Goal: Transaction & Acquisition: Purchase product/service

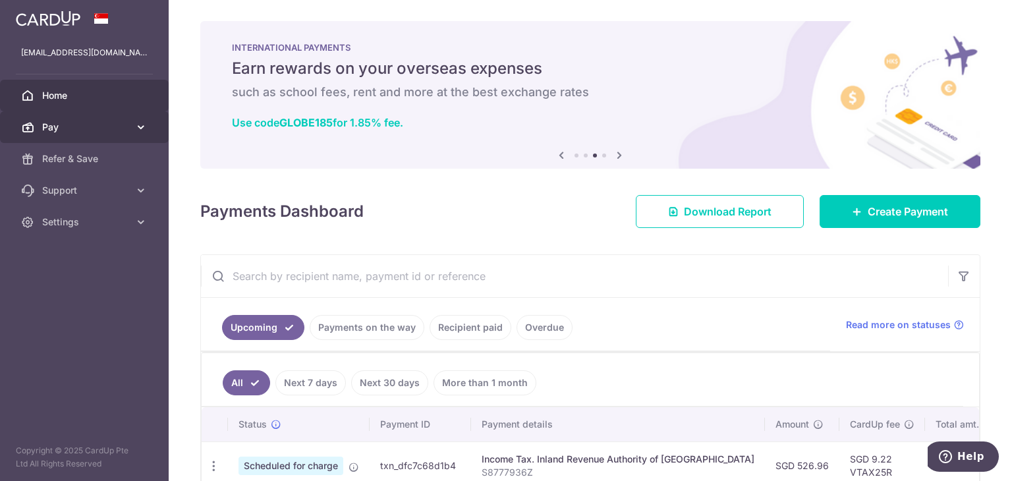
click at [76, 140] on link "Pay" at bounding box center [84, 127] width 169 height 32
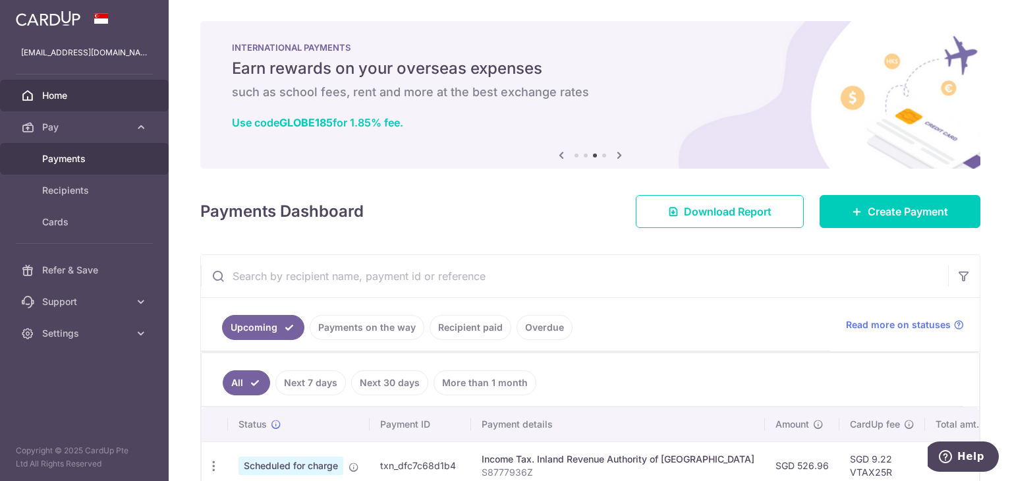
click at [70, 168] on link "Payments" at bounding box center [84, 159] width 169 height 32
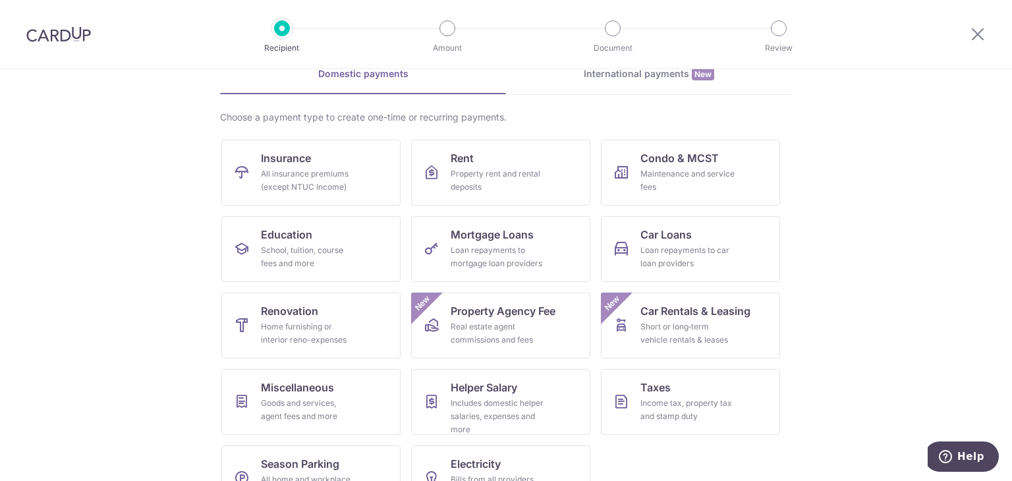
scroll to position [69, 0]
click at [628, 325] on link "Car Rentals & Leasing Short or long‑term vehicle rentals & leases New" at bounding box center [690, 325] width 179 height 66
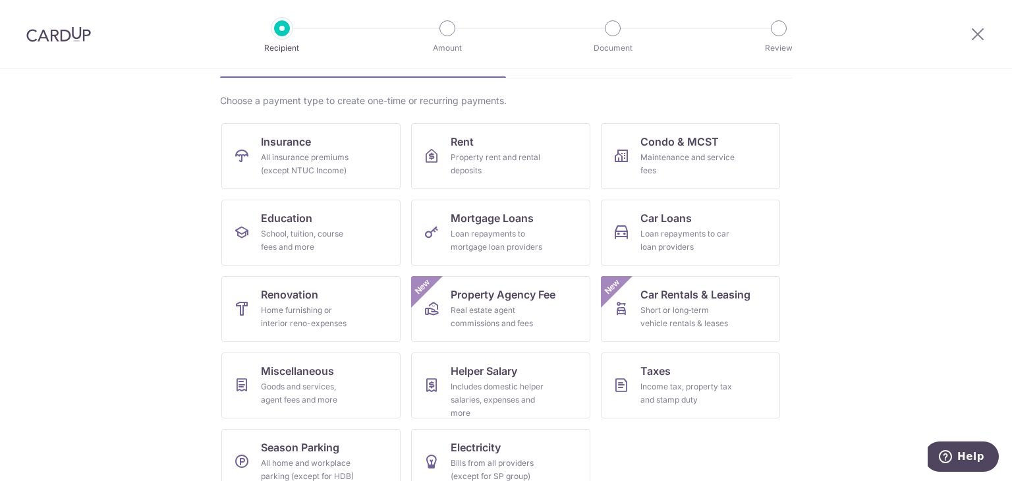
scroll to position [105, 0]
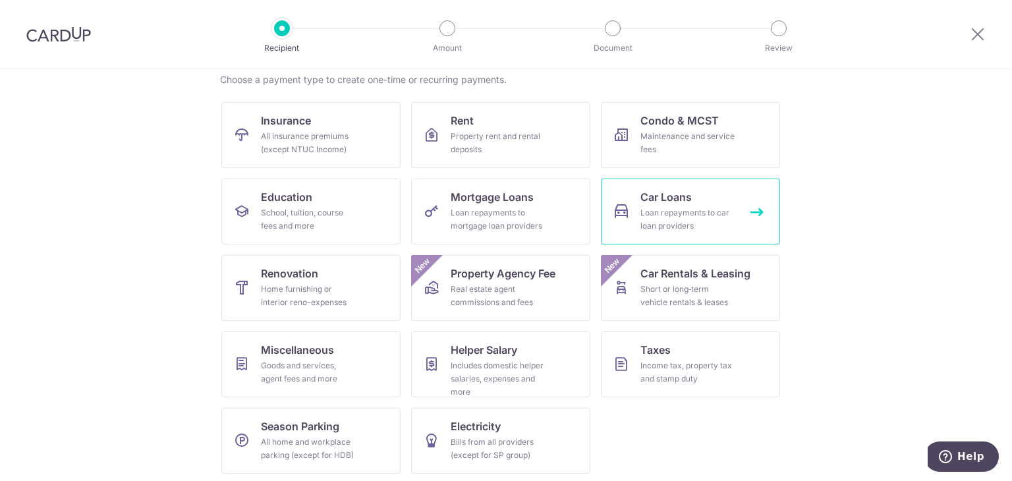
click at [694, 213] on div "Loan repayments to car loan providers" at bounding box center [687, 219] width 95 height 26
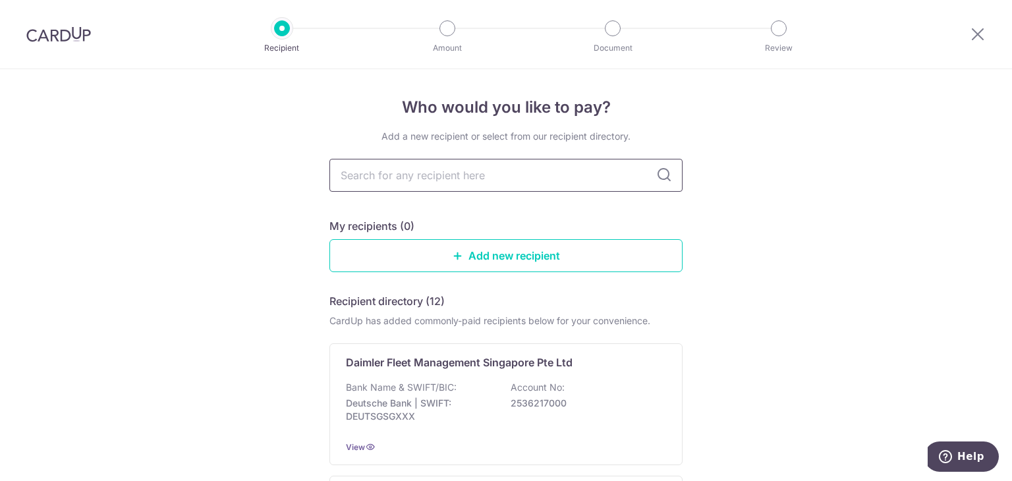
click at [518, 181] on input "text" at bounding box center [505, 175] width 353 height 33
type input "ssl"
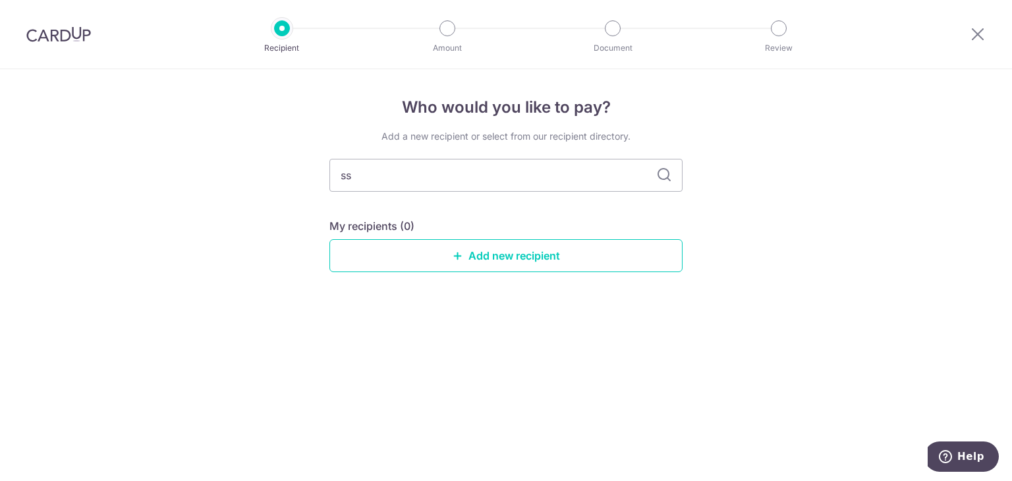
type input "s"
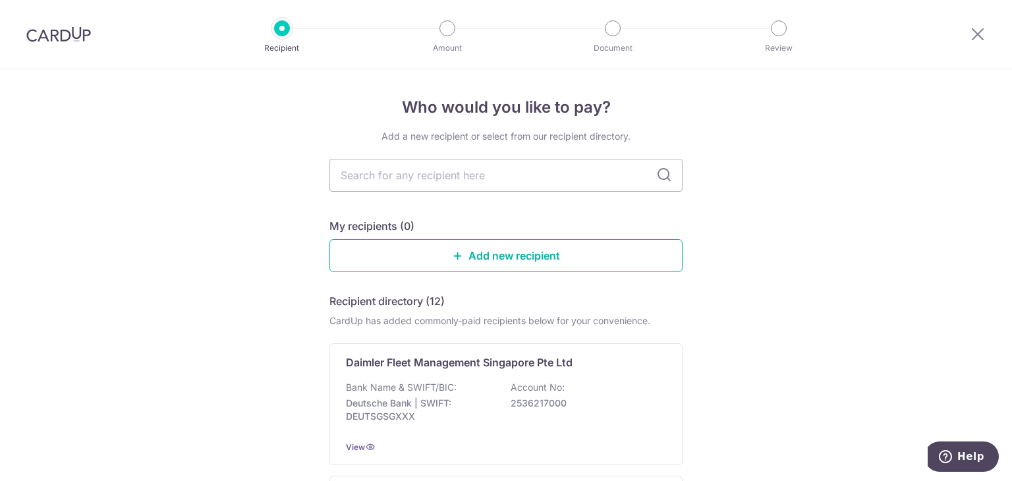
click at [532, 256] on link "Add new recipient" at bounding box center [505, 255] width 353 height 33
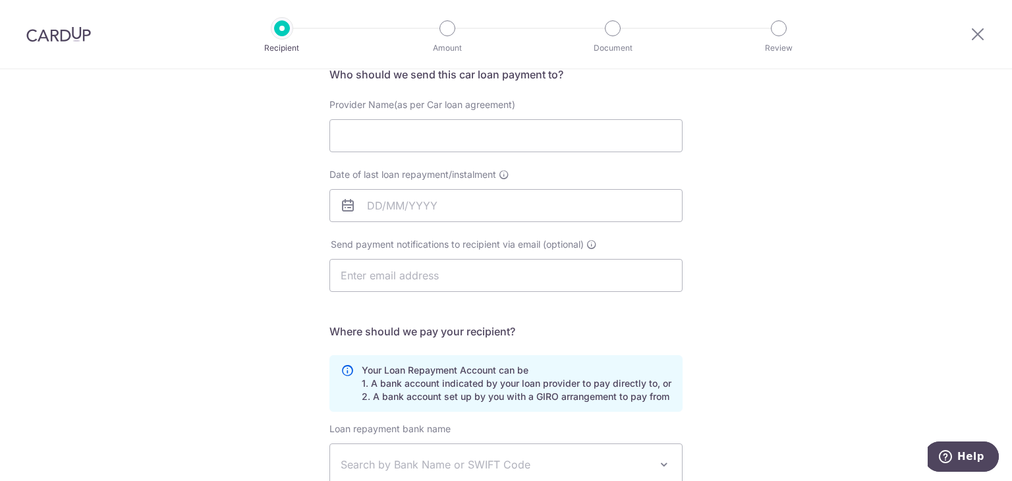
scroll to position [311, 0]
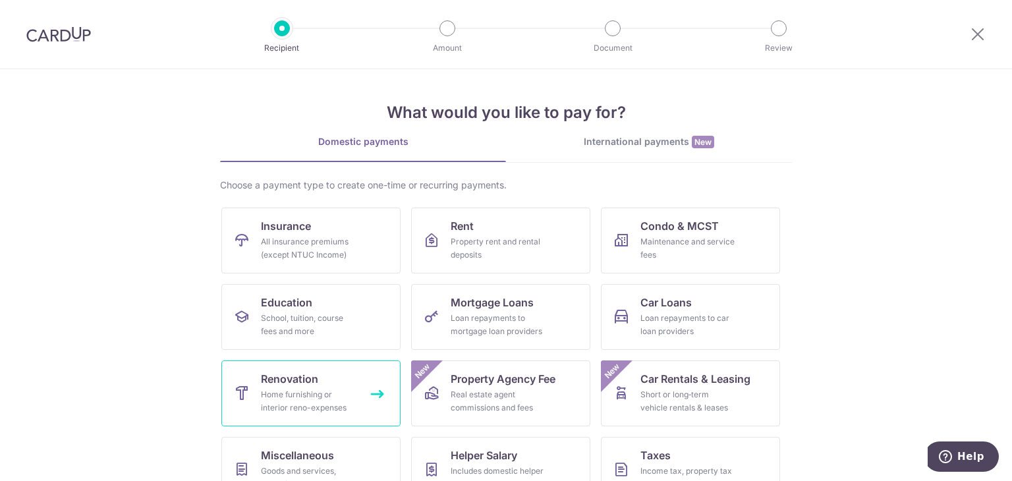
scroll to position [108, 0]
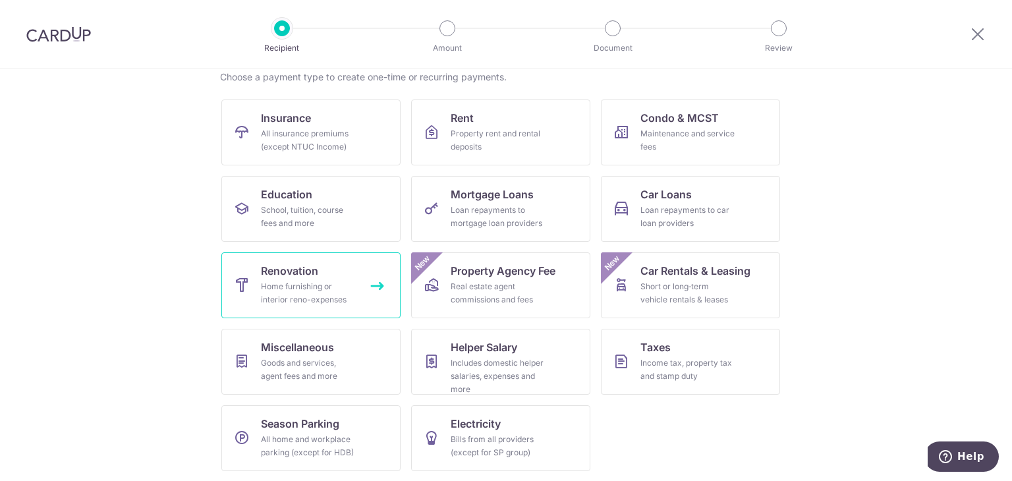
click at [320, 285] on div "Home furnishing or interior reno-expenses" at bounding box center [308, 293] width 95 height 26
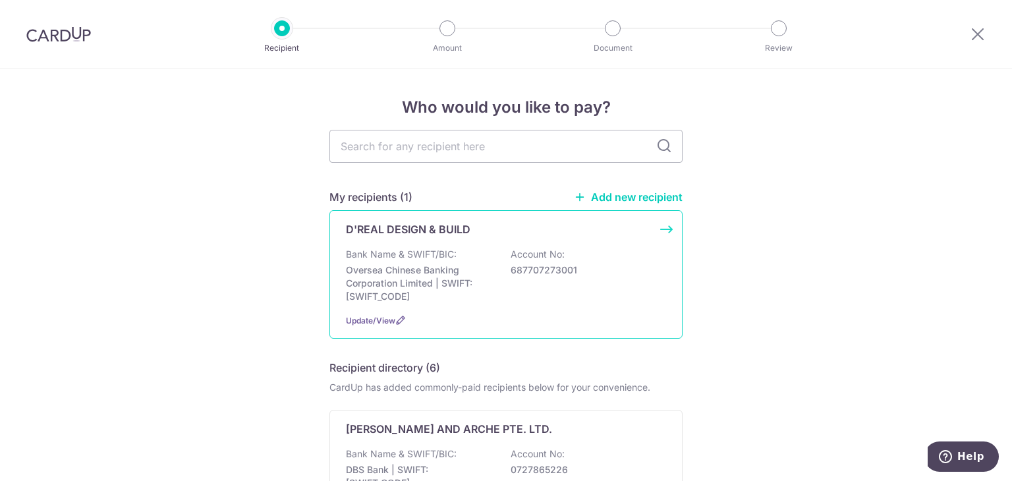
click at [603, 307] on div "D'REAL DESIGN & BUILD Bank Name & SWIFT/BIC: Oversea Chinese Banking Corporatio…" at bounding box center [505, 274] width 353 height 128
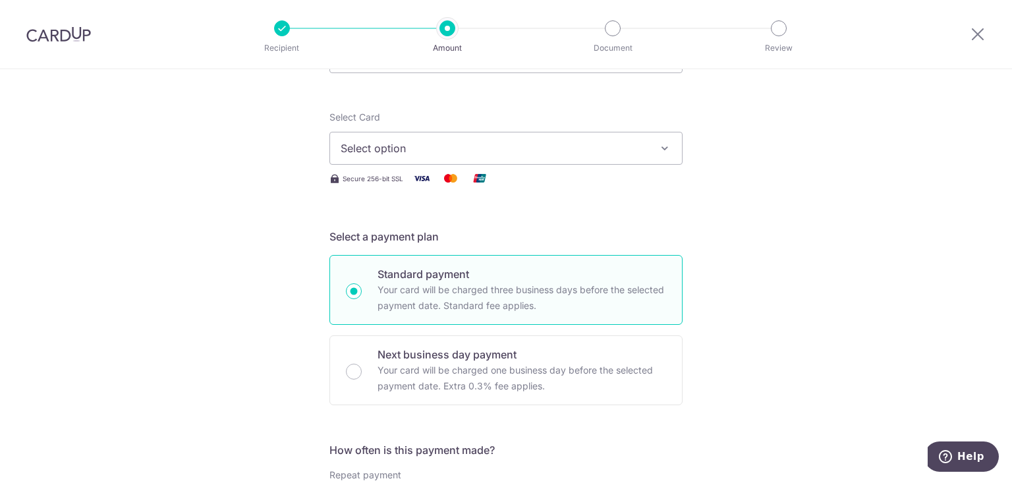
scroll to position [136, 0]
click at [346, 375] on input "Next business day payment Your card will be charged one business day before the…" at bounding box center [354, 372] width 16 height 16
radio input "true"
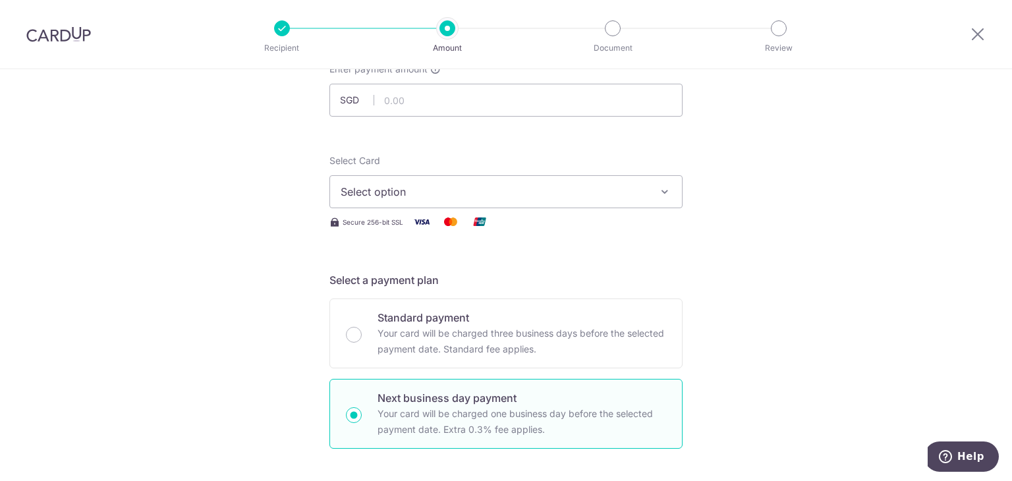
scroll to position [92, 0]
click at [653, 191] on button "Select option" at bounding box center [505, 193] width 353 height 33
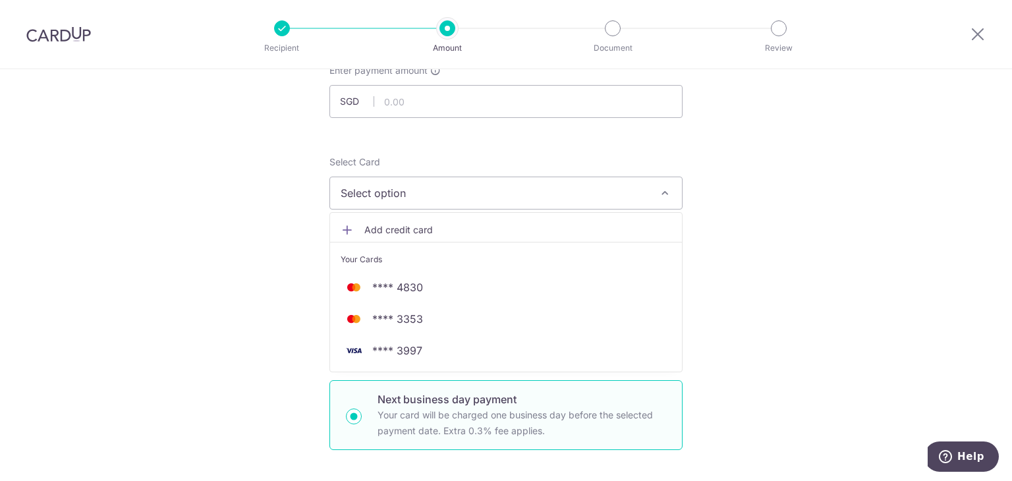
click at [664, 193] on icon "button" at bounding box center [664, 192] width 13 height 13
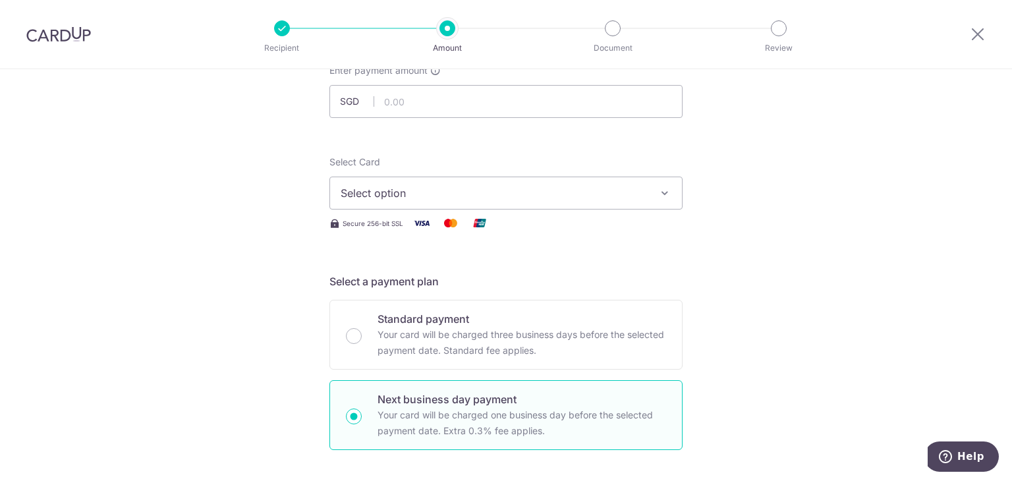
click at [74, 43] on div at bounding box center [58, 34] width 117 height 69
click at [64, 36] on img at bounding box center [58, 34] width 65 height 16
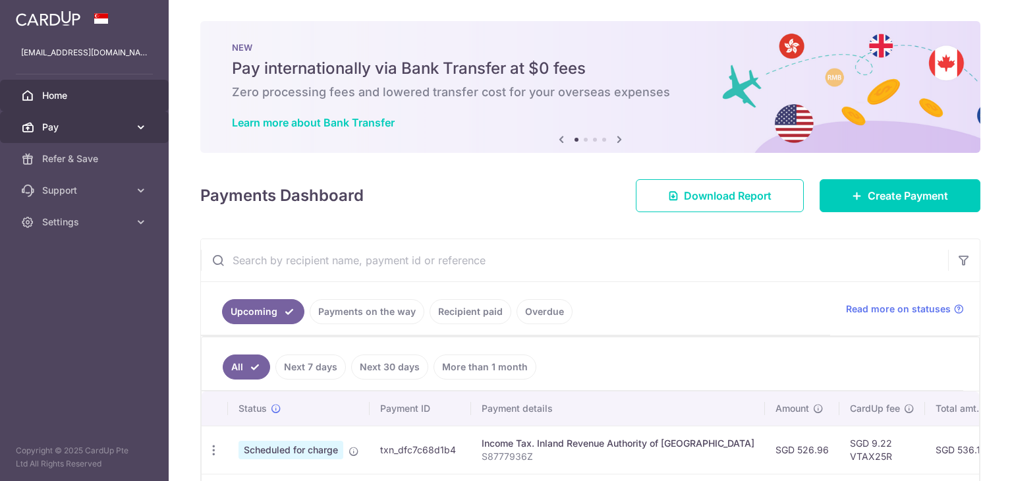
click at [116, 124] on span "Pay" at bounding box center [85, 127] width 87 height 13
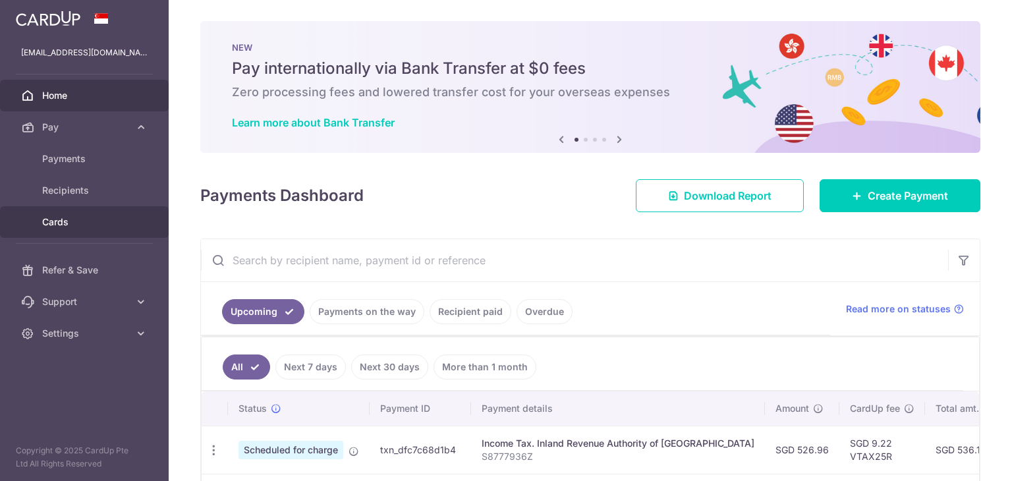
click at [97, 229] on link "Cards" at bounding box center [84, 222] width 169 height 32
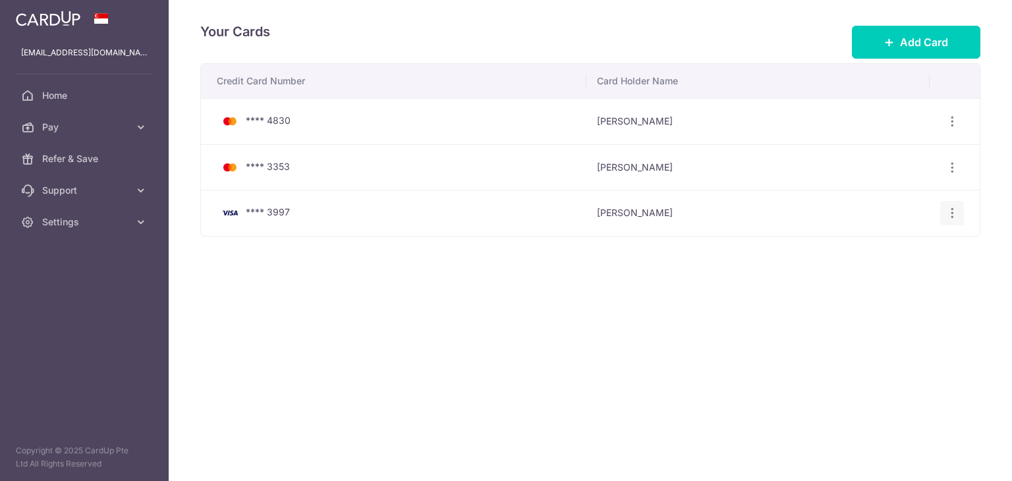
click at [954, 128] on icon "button" at bounding box center [952, 122] width 14 height 14
click at [904, 279] on span "Delete" at bounding box center [908, 281] width 90 height 16
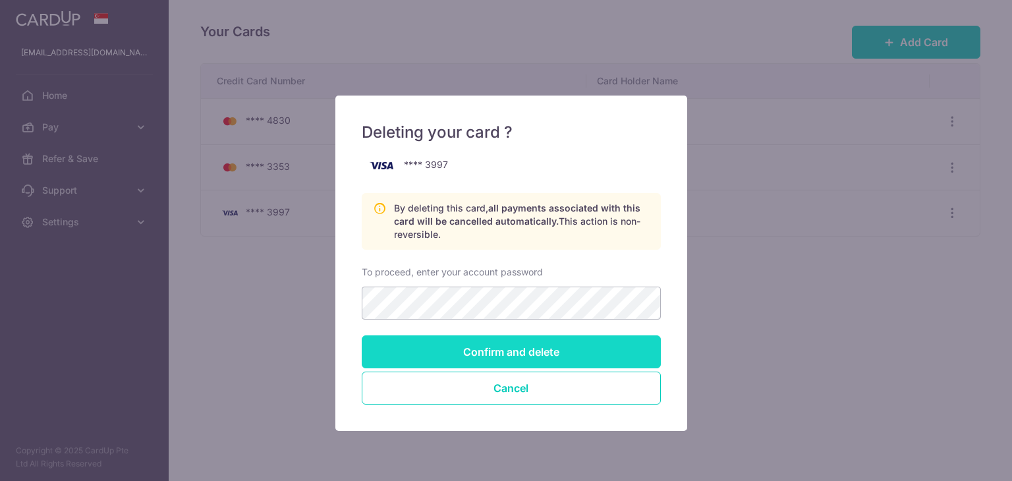
click at [540, 354] on input "Confirm and delete" at bounding box center [511, 351] width 299 height 33
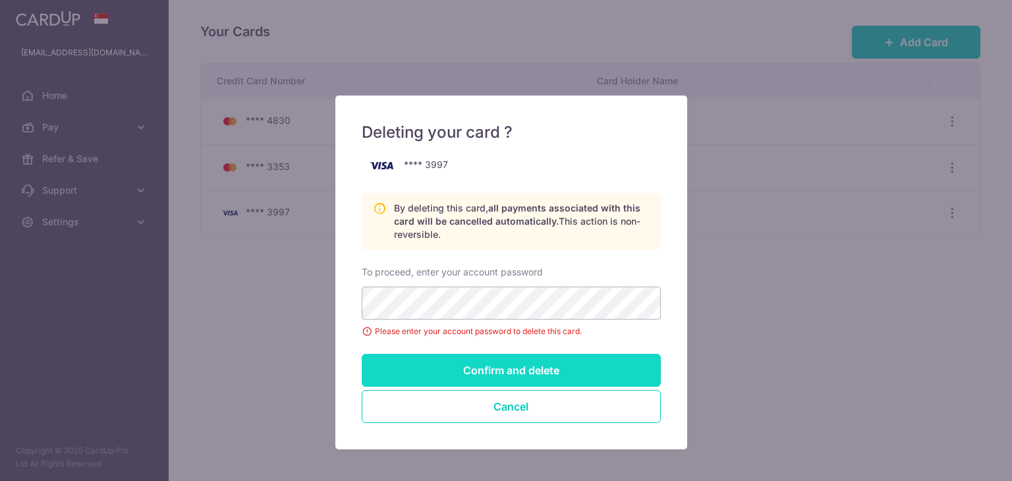
click at [532, 375] on input "Confirm and delete" at bounding box center [511, 370] width 299 height 33
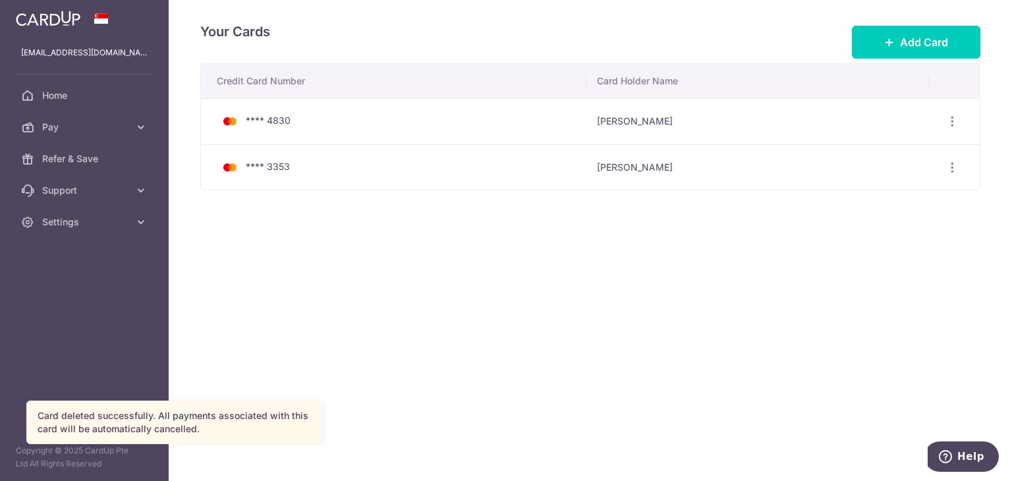
click at [956, 128] on icon "button" at bounding box center [952, 122] width 14 height 14
click at [892, 235] on span "Delete" at bounding box center [908, 235] width 90 height 16
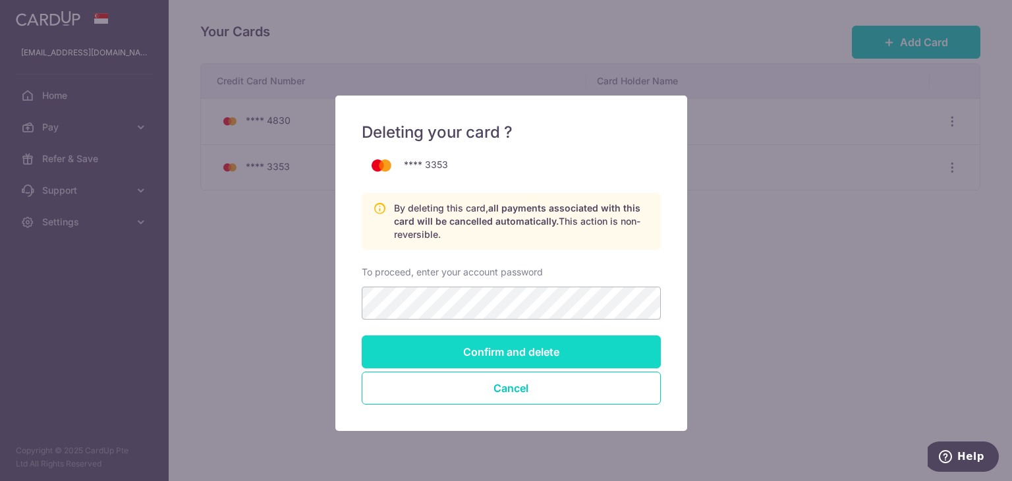
click at [478, 356] on input "Confirm and delete" at bounding box center [511, 351] width 299 height 33
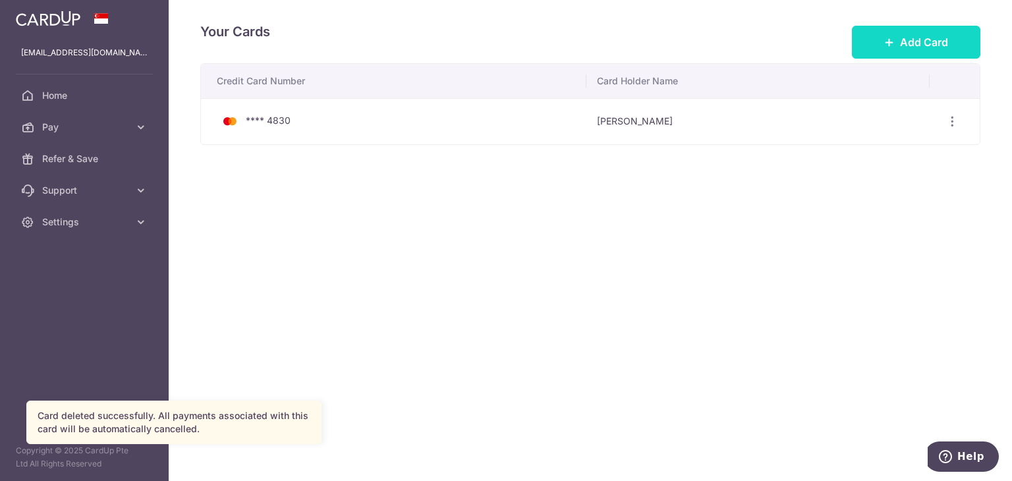
click at [900, 40] on span "Add Card" at bounding box center [924, 42] width 48 height 16
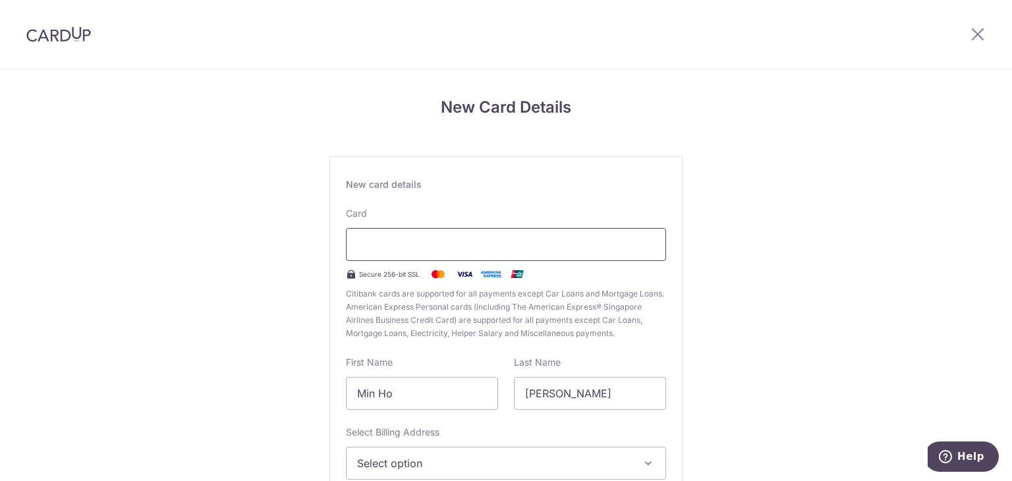
scroll to position [141, 0]
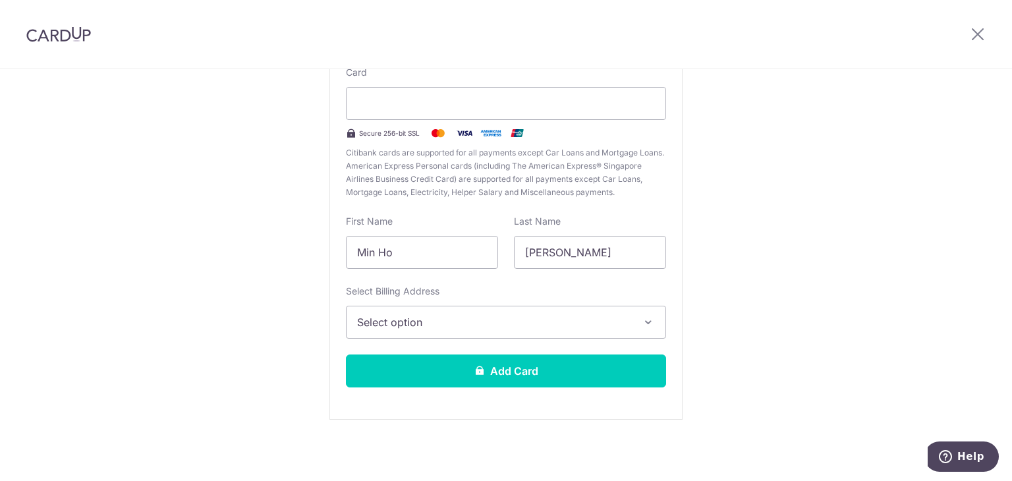
click at [474, 316] on span "Select option" at bounding box center [494, 322] width 274 height 16
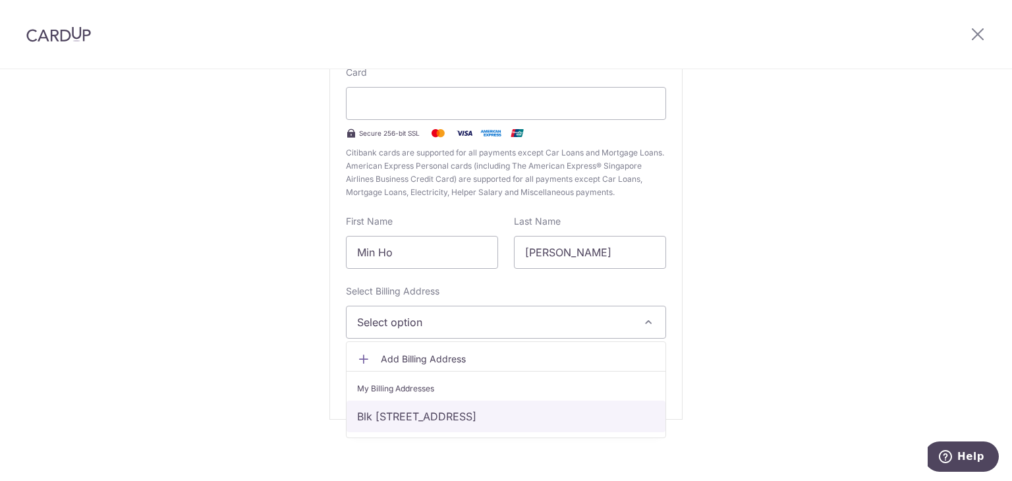
click at [426, 414] on link "Blk [STREET_ADDRESS]" at bounding box center [505, 416] width 319 height 32
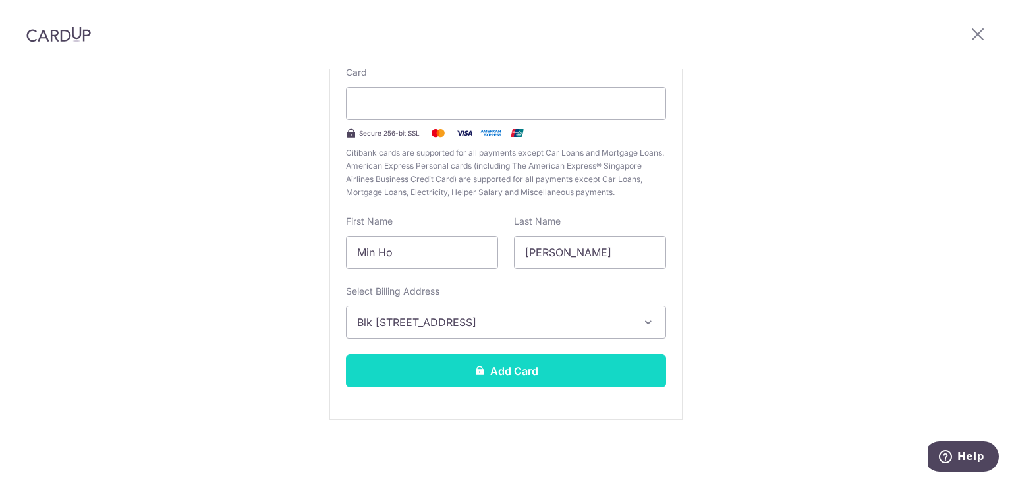
click at [595, 372] on button "Add Card" at bounding box center [506, 370] width 320 height 33
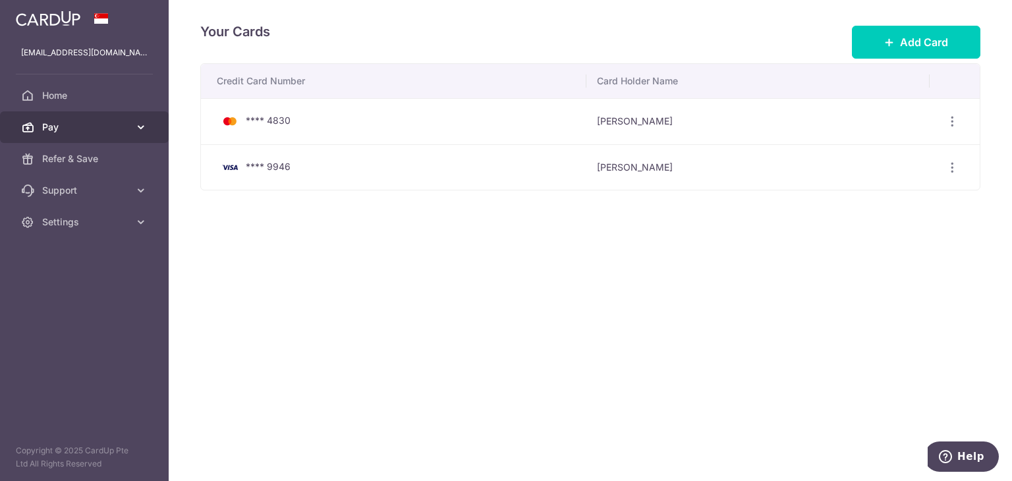
click at [126, 124] on span "Pay" at bounding box center [85, 127] width 87 height 13
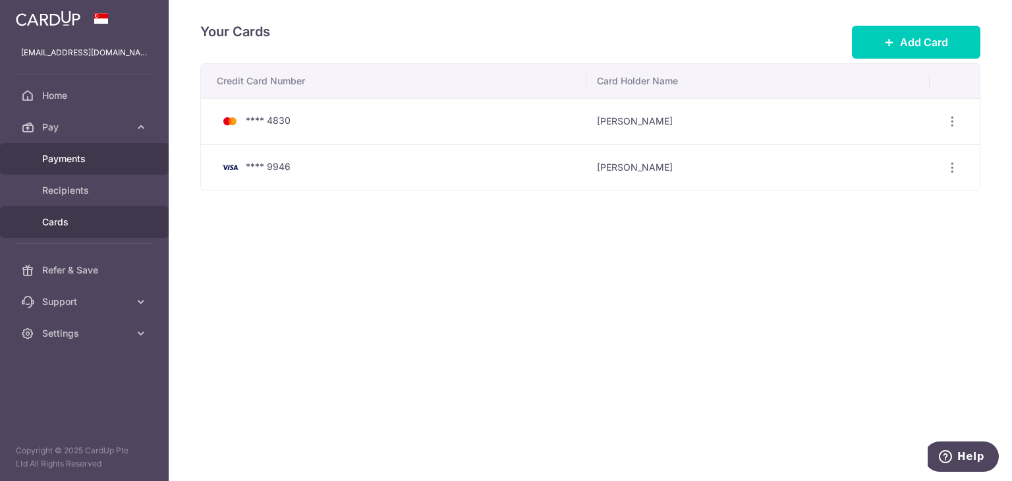
click at [111, 152] on span "Payments" at bounding box center [85, 158] width 87 height 13
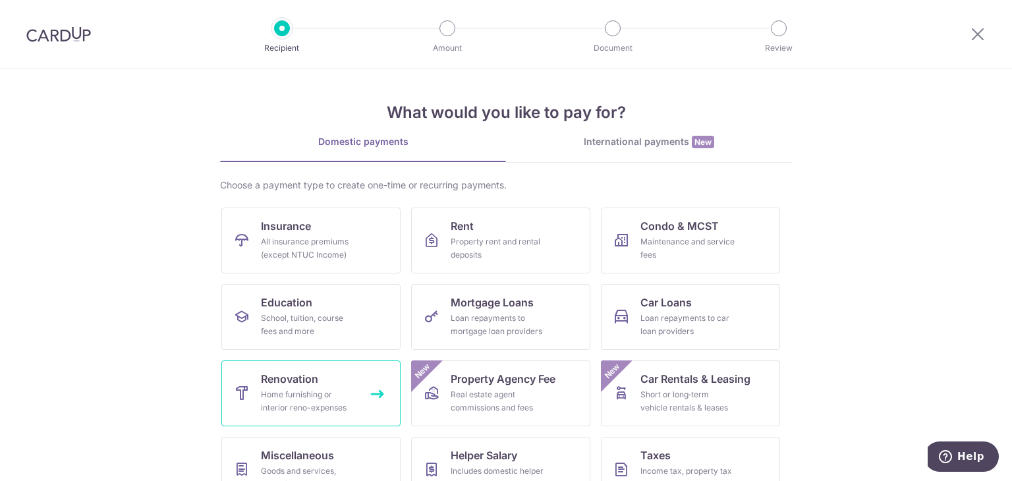
click at [287, 376] on span "Renovation" at bounding box center [289, 379] width 57 height 16
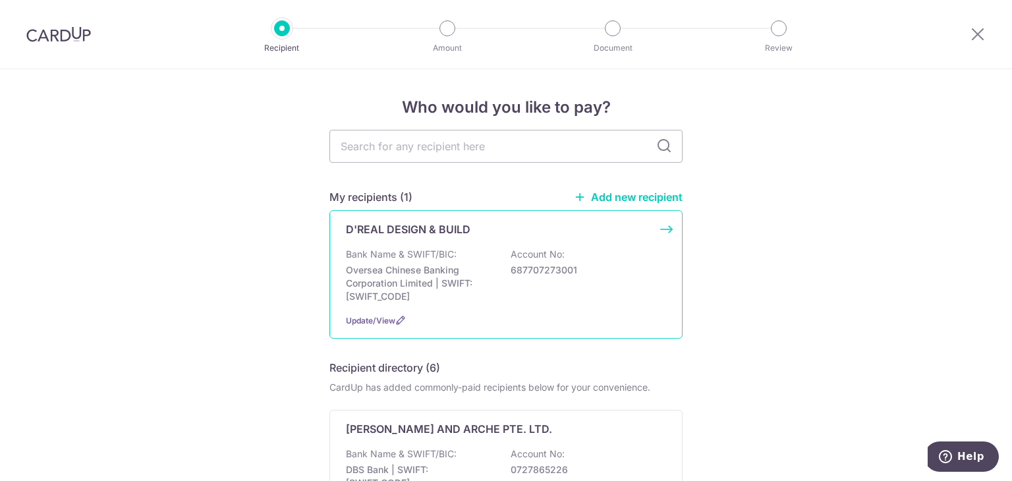
click at [445, 256] on p "Bank Name & SWIFT/BIC:" at bounding box center [401, 254] width 111 height 13
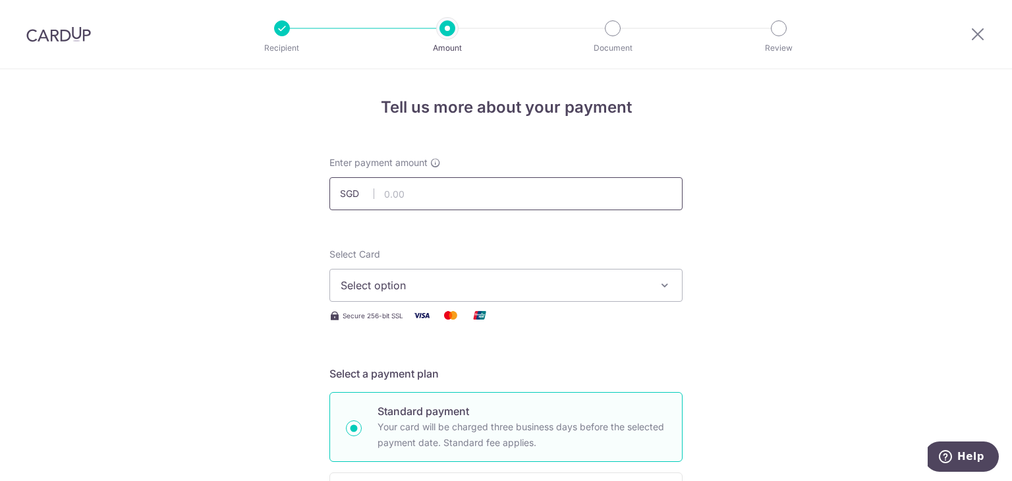
click at [501, 190] on input "text" at bounding box center [505, 193] width 353 height 33
click at [501, 190] on input "5000" at bounding box center [505, 193] width 353 height 33
type input "5"
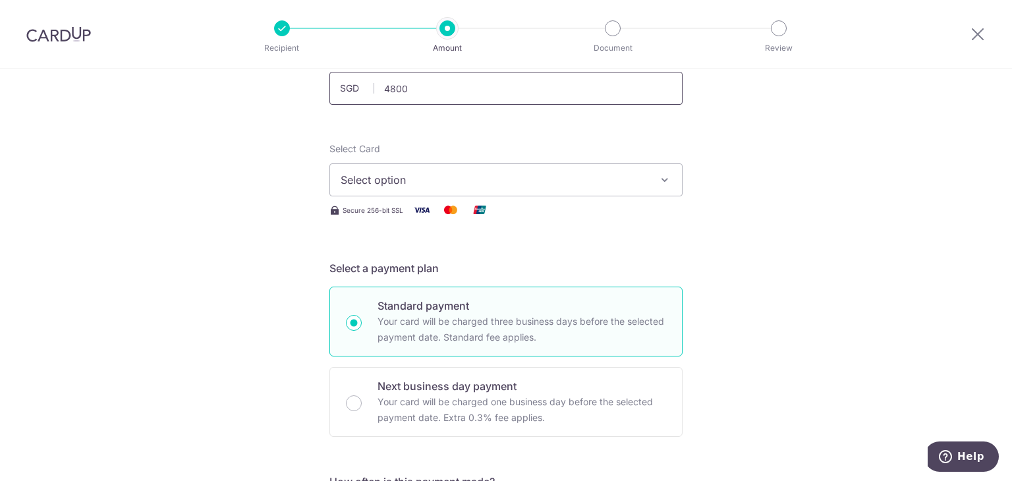
scroll to position [107, 0]
type input "4,800.00"
click at [661, 190] on button "Select option" at bounding box center [505, 177] width 353 height 33
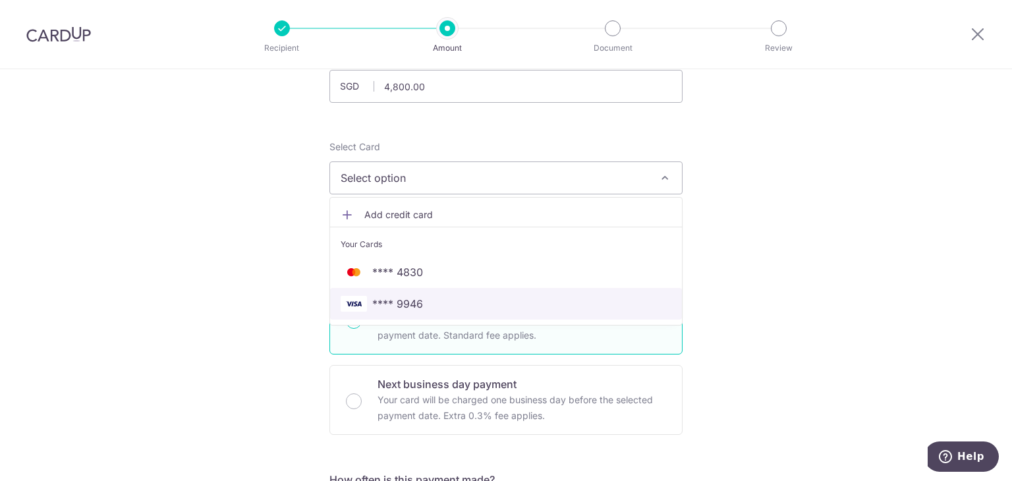
click at [567, 304] on span "**** 9946" at bounding box center [506, 304] width 331 height 16
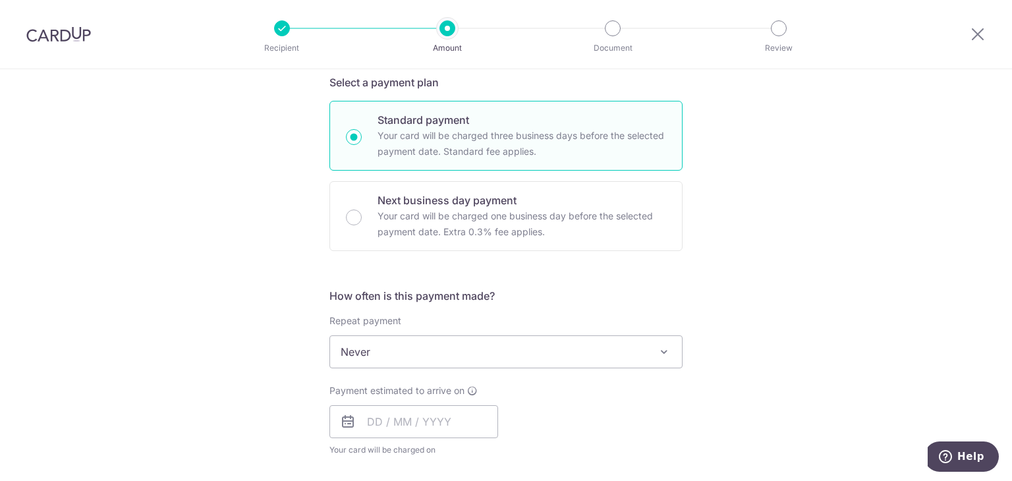
scroll to position [292, 0]
click at [350, 218] on input "Next business day payment Your card will be charged one business day before the…" at bounding box center [354, 216] width 16 height 16
radio input "true"
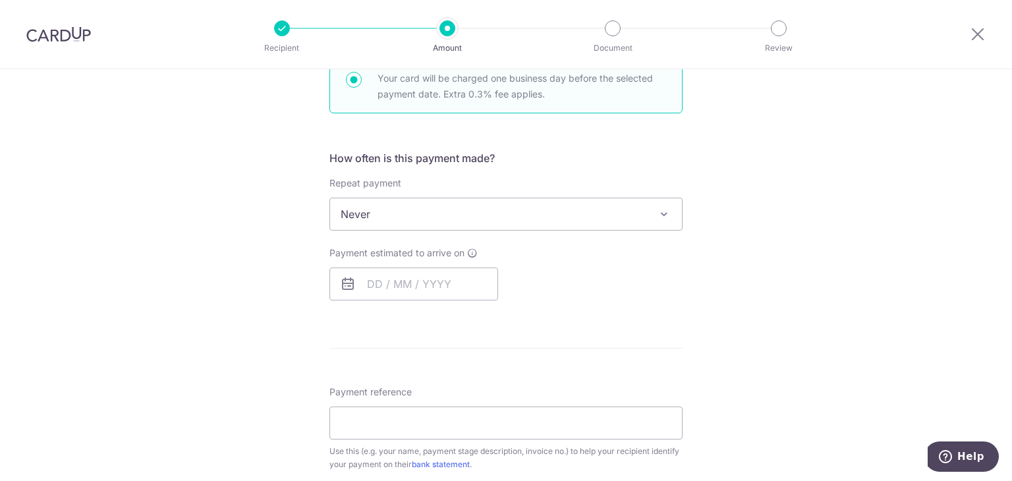
scroll to position [429, 0]
click at [423, 275] on input "text" at bounding box center [413, 283] width 169 height 33
click at [406, 430] on link "12" at bounding box center [408, 429] width 21 height 21
type input "12/08/2025"
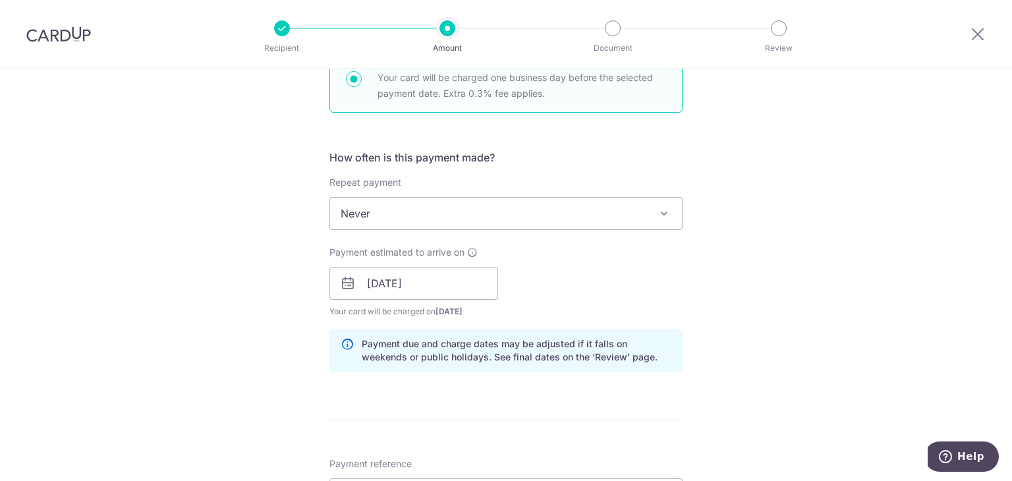
click at [699, 304] on div "Tell us more about your payment Enter payment amount SGD 4,800.00 4800.00 Selec…" at bounding box center [506, 339] width 1012 height 1398
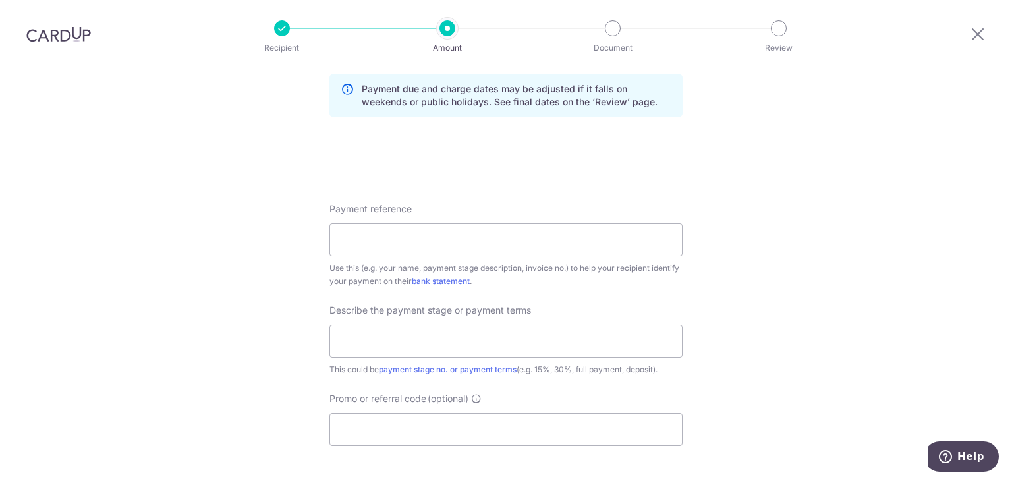
scroll to position [771, 0]
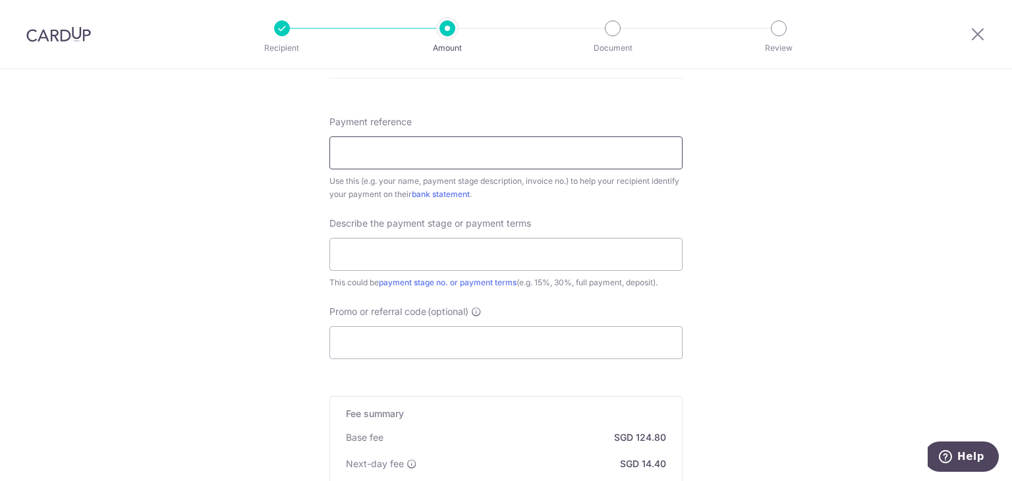
click at [432, 147] on input "Payment reference" at bounding box center [505, 152] width 353 height 33
type input "i"
click at [407, 153] on input "INV" at bounding box center [505, 152] width 353 height 33
paste input "I/SG/25/07/003"
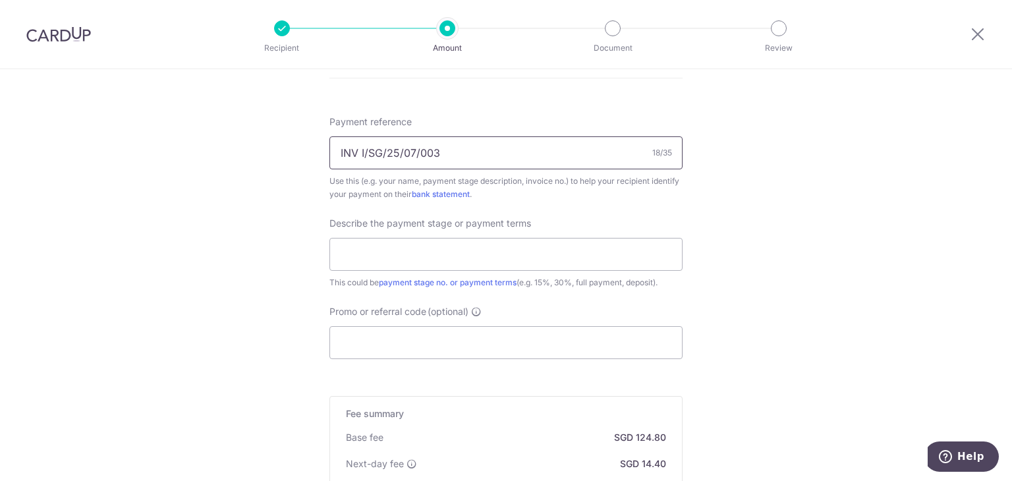
click at [359, 153] on input "INV I/SG/25/07/003" at bounding box center [505, 152] width 353 height 33
type input "INV/SG/25/07/003"
click at [370, 250] on input "text" at bounding box center [505, 254] width 353 height 33
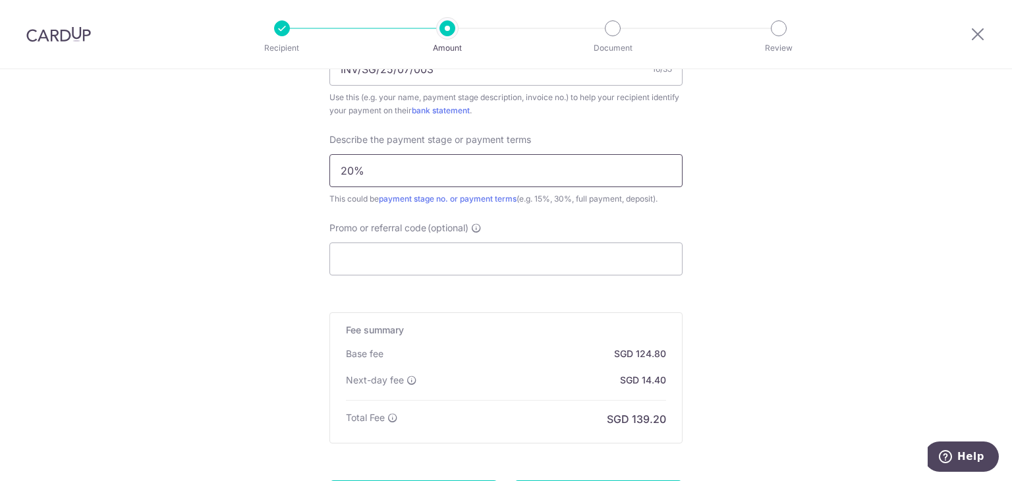
scroll to position [984, 0]
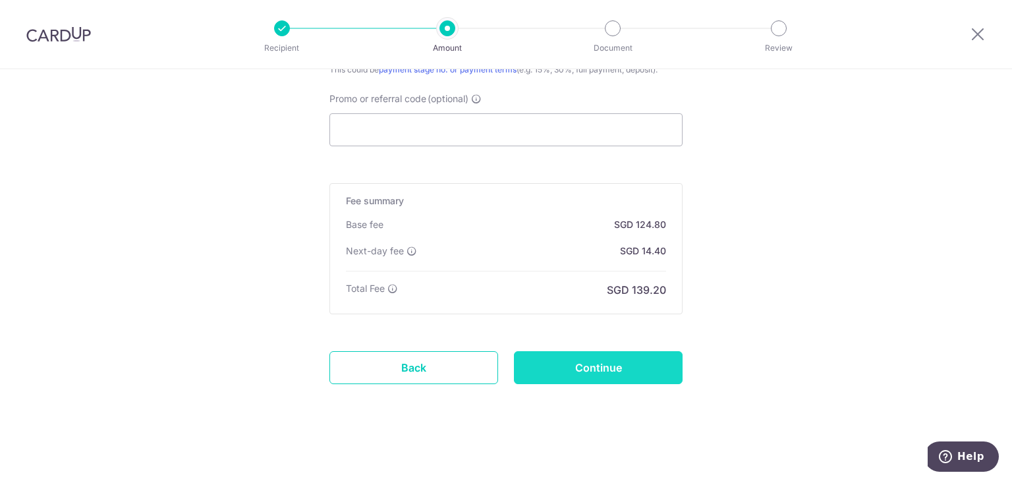
type input "20%"
click at [595, 360] on input "Continue" at bounding box center [598, 367] width 169 height 33
type input "Create Schedule"
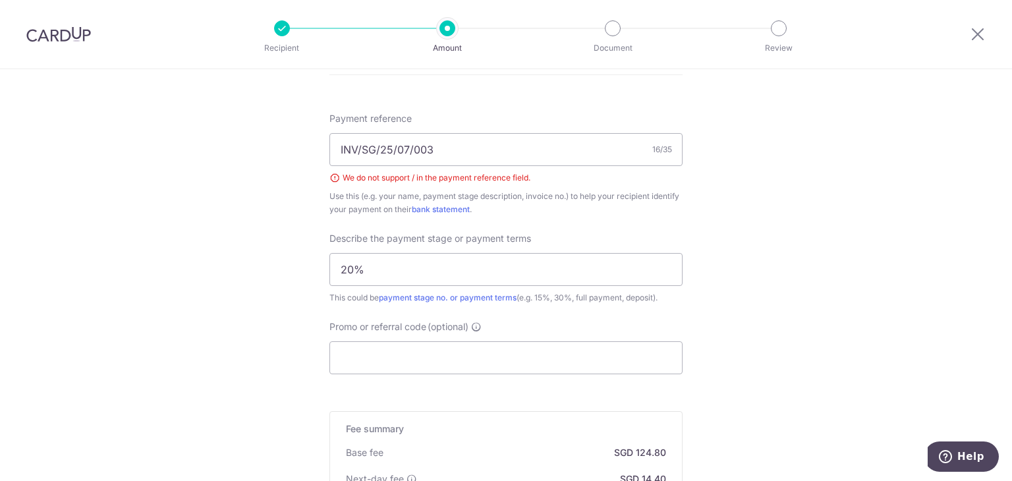
scroll to position [735, 0]
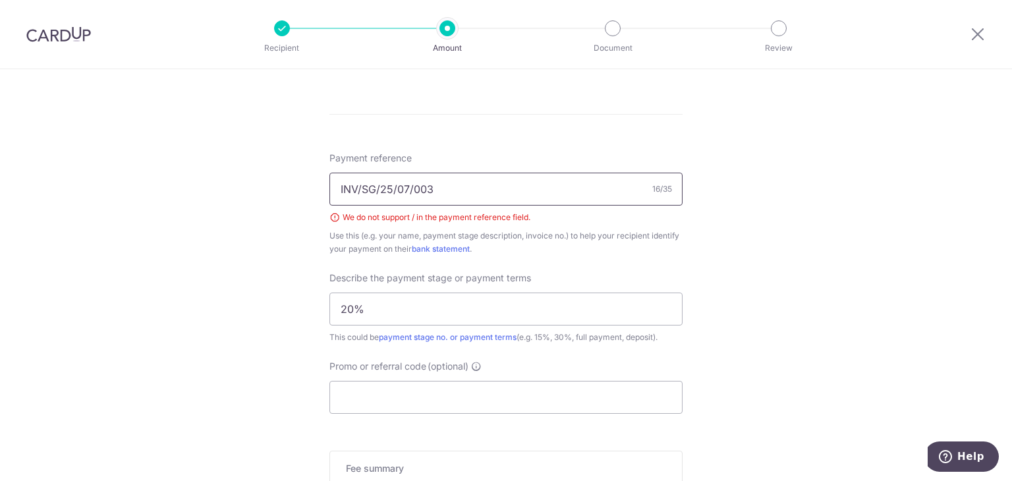
click at [358, 191] on input "INV/SG/25/07/003" at bounding box center [505, 189] width 353 height 33
click at [484, 188] on input "INV-SG-25-07-003" at bounding box center [505, 189] width 353 height 33
type input "INV-SG-25-07-004"
click at [729, 270] on div "Tell us more about your payment Enter payment amount SGD 4,800.00 4800.00 Selec…" at bounding box center [506, 42] width 1012 height 1416
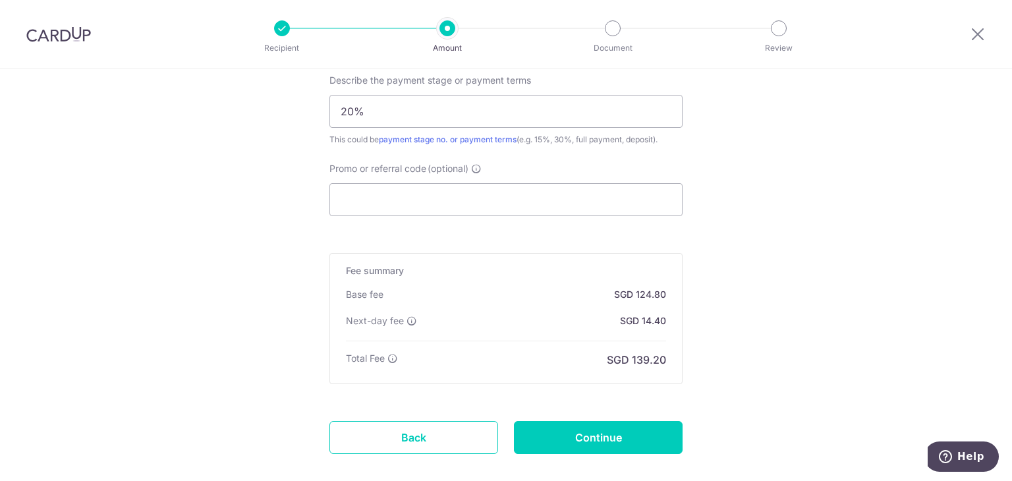
scroll to position [1002, 0]
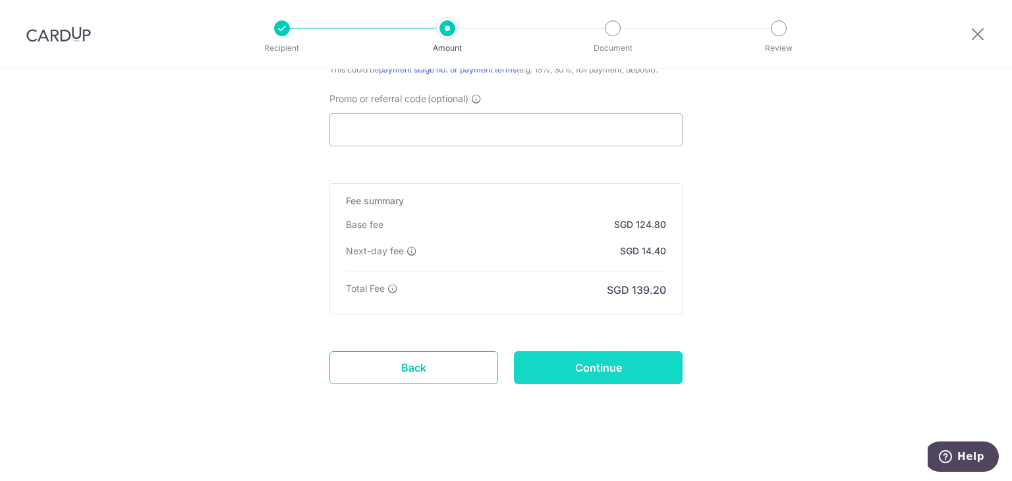
click at [586, 368] on input "Continue" at bounding box center [598, 367] width 169 height 33
type input "Create Schedule"
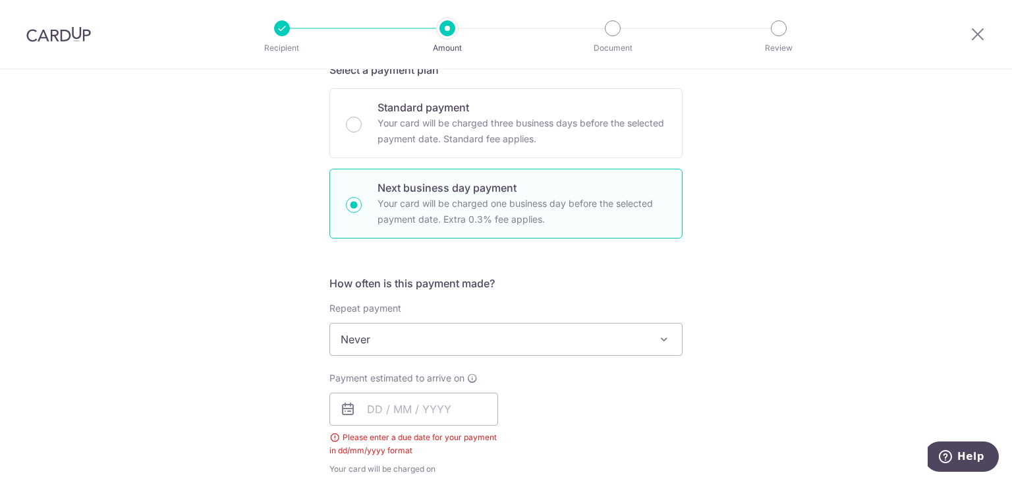
scroll to position [305, 0]
click at [469, 393] on input "text" at bounding box center [413, 407] width 169 height 33
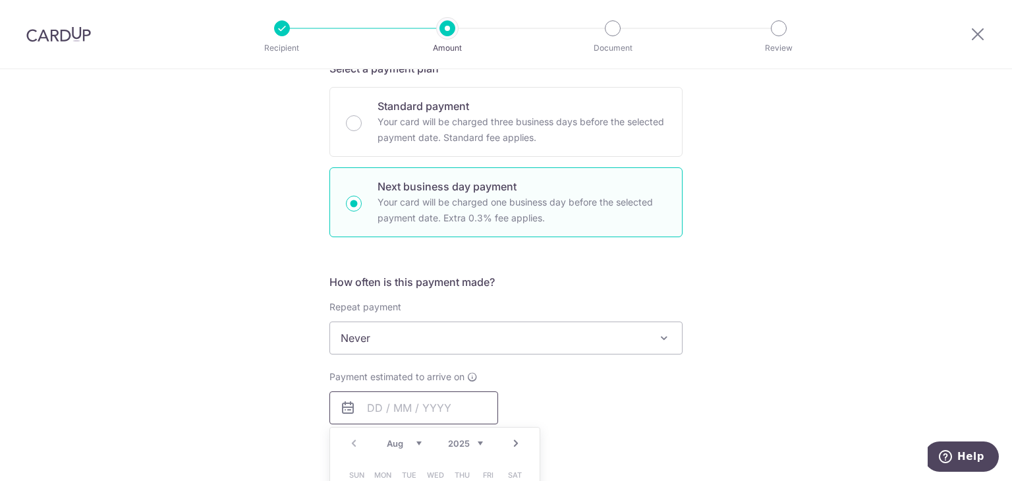
scroll to position [480, 0]
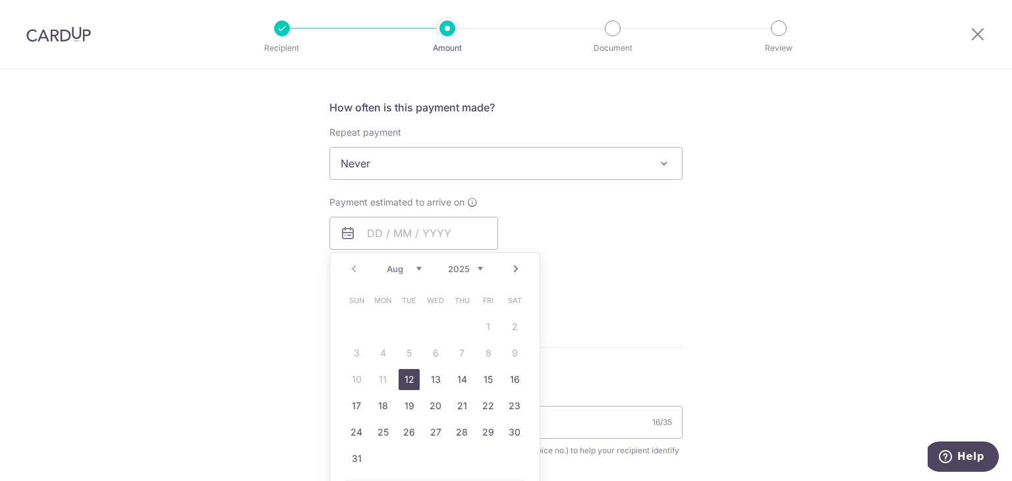
click at [404, 377] on link "12" at bounding box center [408, 379] width 21 height 21
type input "[DATE]"
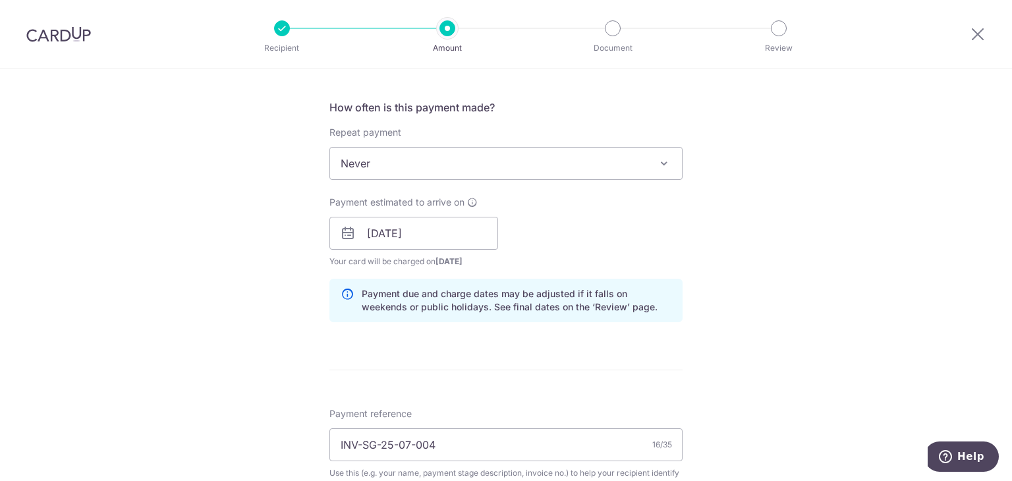
click at [763, 317] on div "Tell us more about your payment Enter payment amount SGD 4,800.00 4800.00 Selec…" at bounding box center [506, 289] width 1012 height 1398
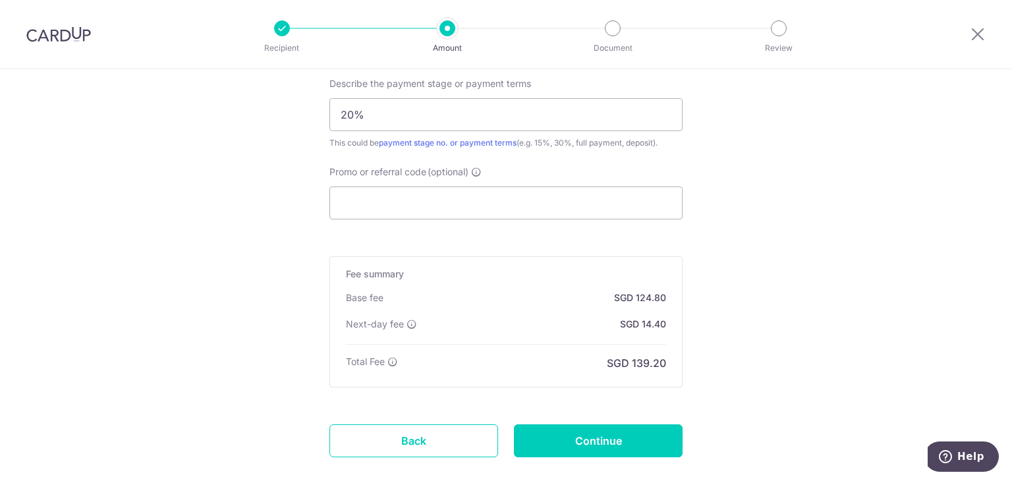
scroll to position [984, 0]
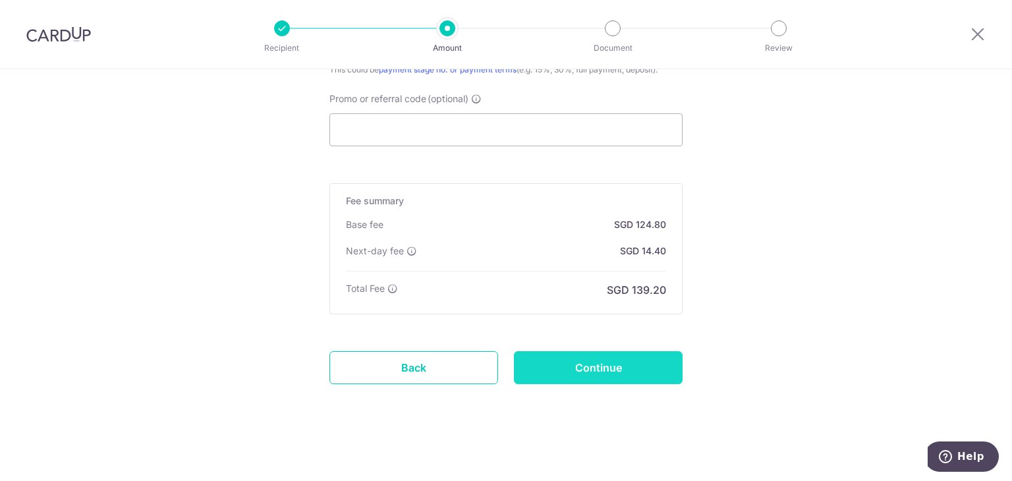
click at [632, 364] on input "Continue" at bounding box center [598, 367] width 169 height 33
type input "Create Schedule"
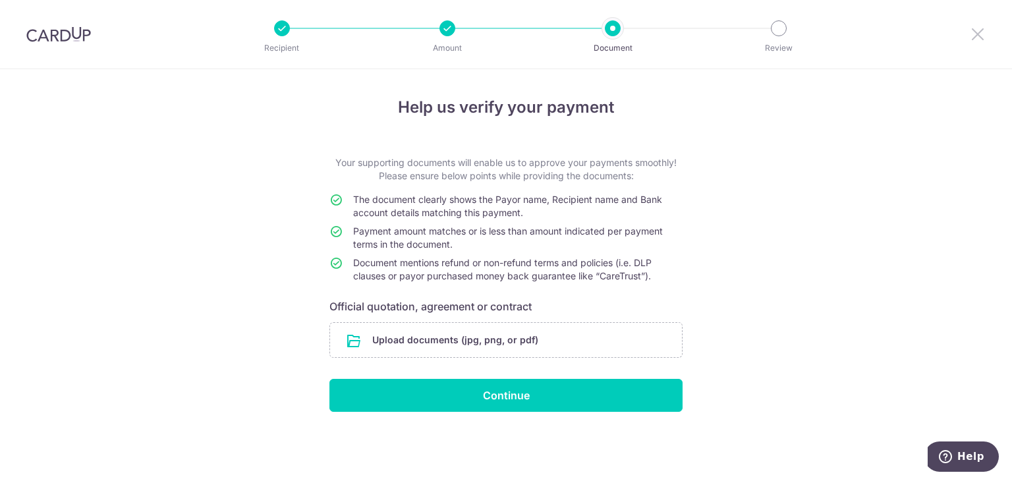
click at [977, 40] on icon at bounding box center [978, 34] width 16 height 16
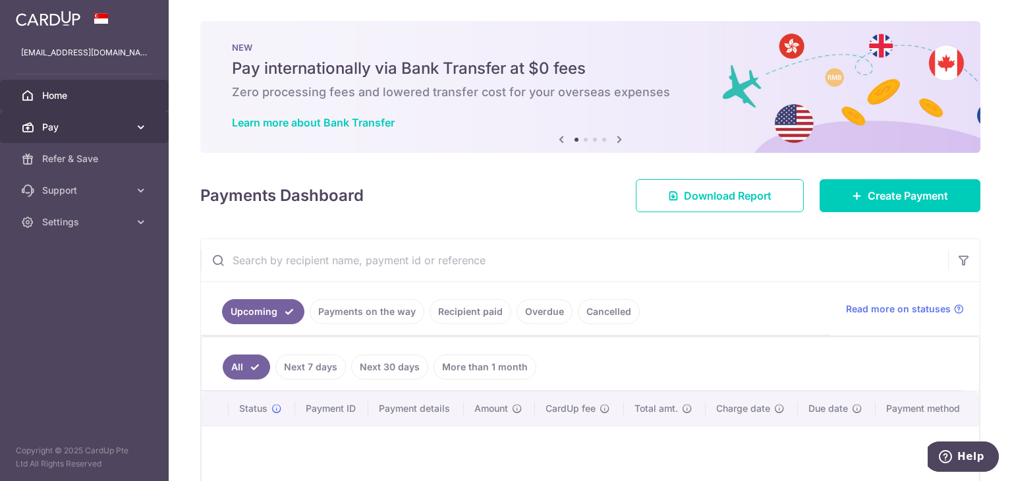
click at [150, 136] on link "Pay" at bounding box center [84, 127] width 169 height 32
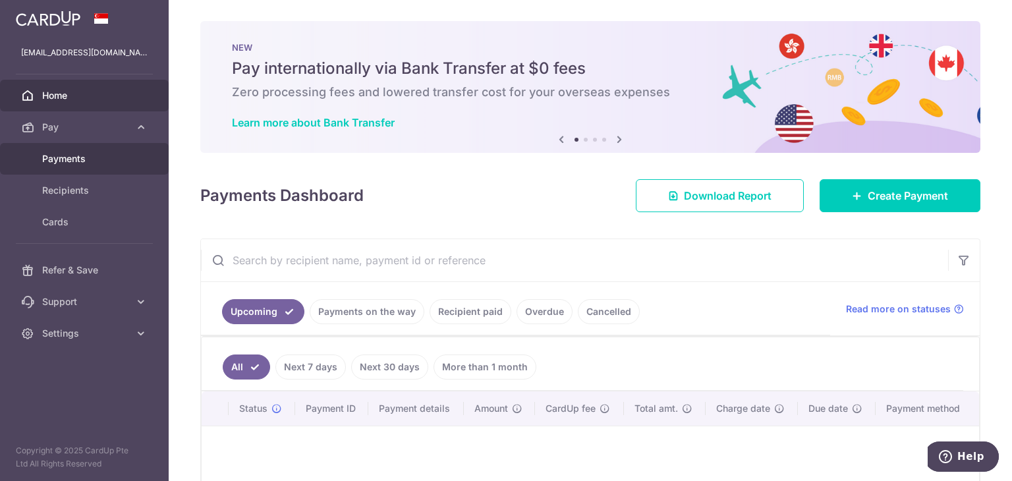
click at [97, 161] on span "Payments" at bounding box center [85, 158] width 87 height 13
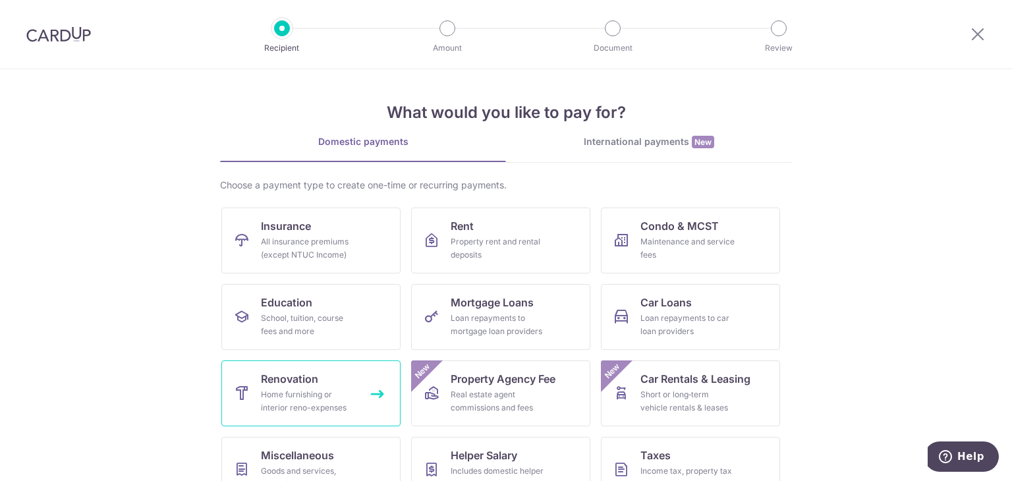
click at [290, 395] on div "Home furnishing or interior reno-expenses" at bounding box center [308, 401] width 95 height 26
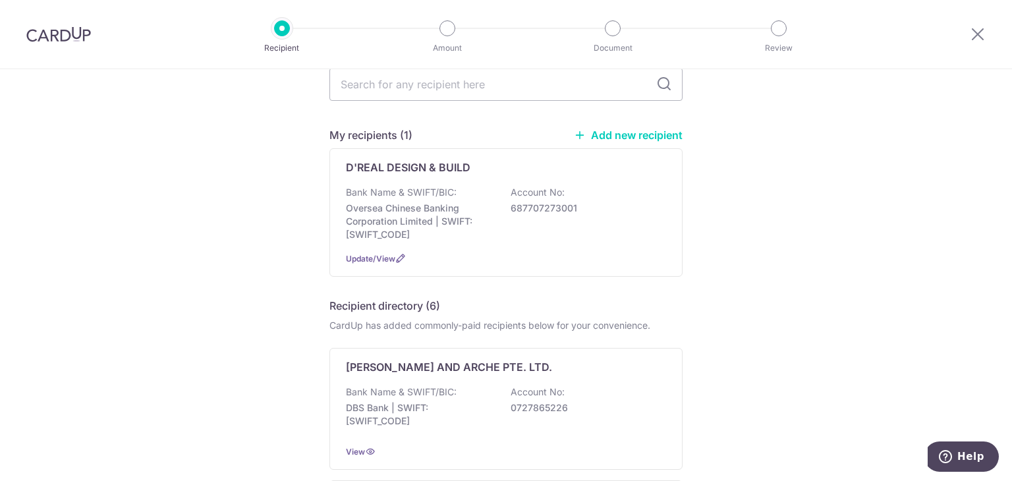
scroll to position [63, 0]
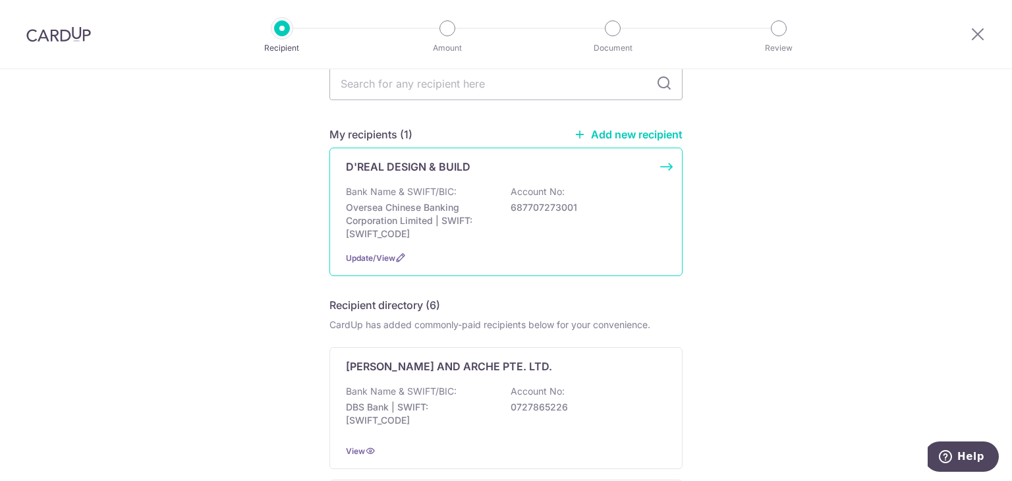
click at [464, 257] on div "Update/View" at bounding box center [506, 258] width 320 height 14
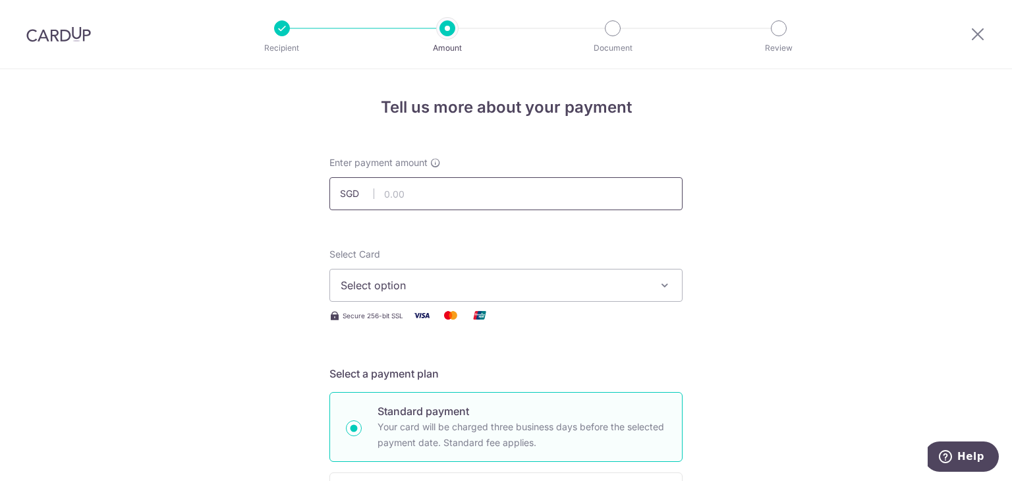
drag, startPoint x: 0, startPoint y: 0, endPoint x: 458, endPoint y: 181, distance: 492.9
click at [458, 181] on input "text" at bounding box center [505, 193] width 353 height 33
type input "4,060.00"
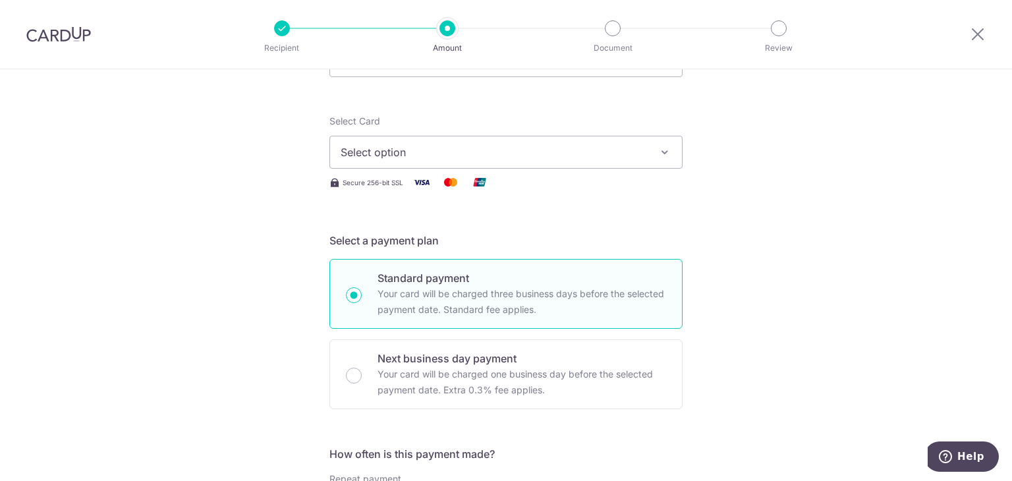
scroll to position [140, 0]
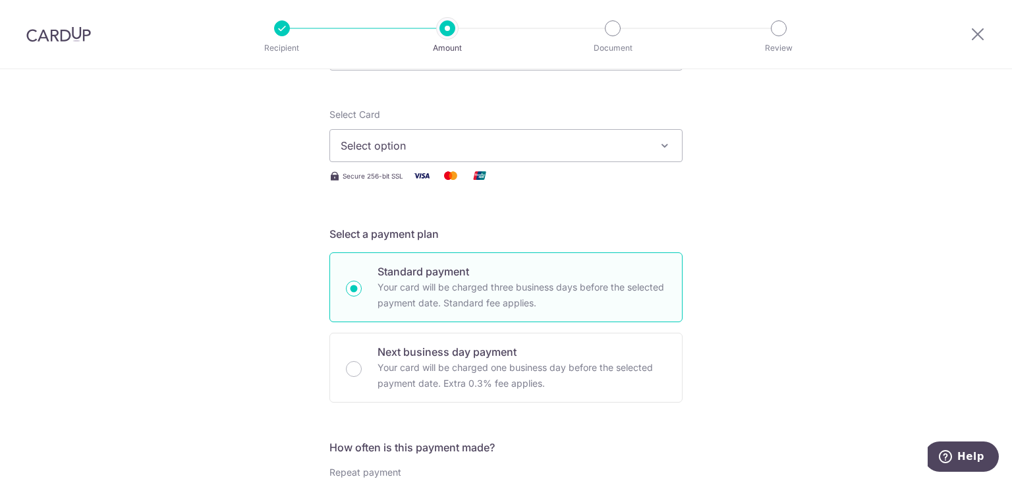
click at [468, 149] on span "Select option" at bounding box center [494, 146] width 307 height 16
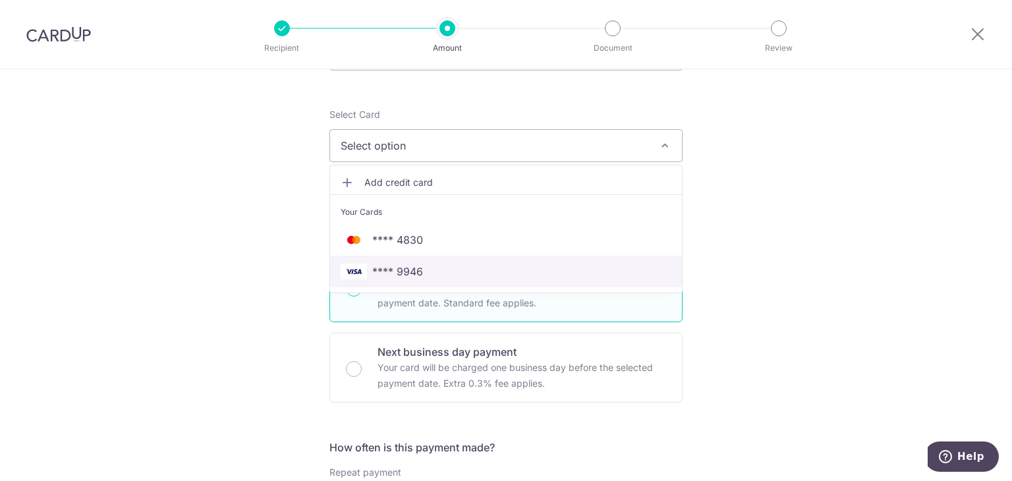
click at [440, 271] on span "**** 9946" at bounding box center [506, 271] width 331 height 16
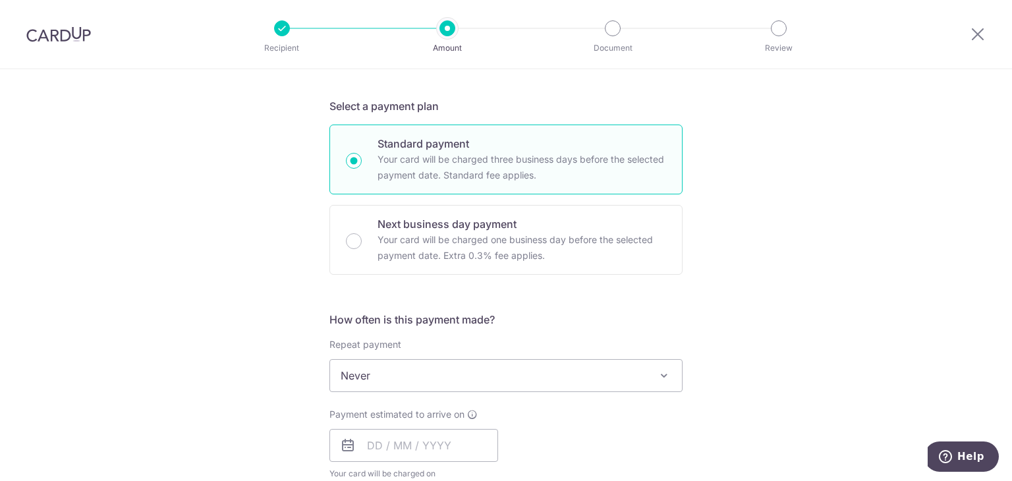
scroll to position [268, 0]
click at [346, 246] on input "Next business day payment Your card will be charged one business day before the…" at bounding box center [354, 241] width 16 height 16
radio input "true"
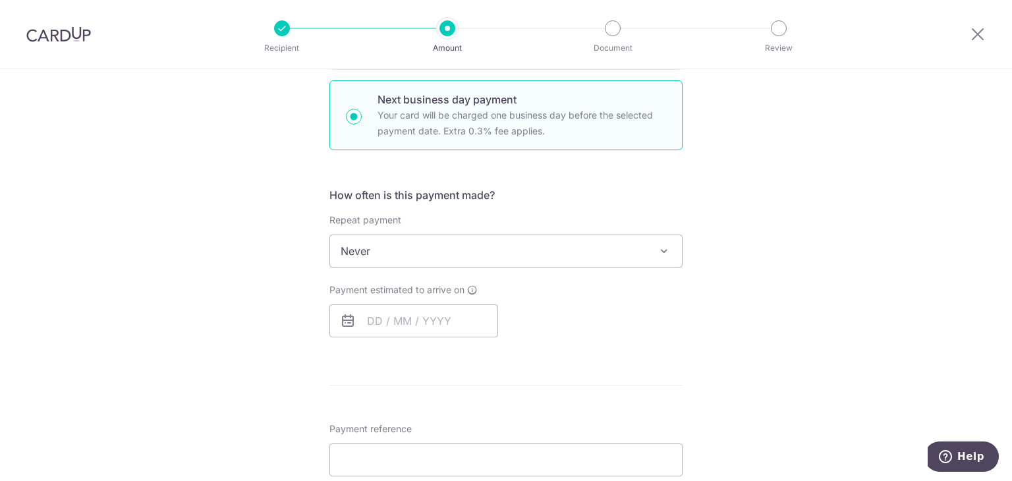
scroll to position [393, 0]
click at [425, 324] on input "text" at bounding box center [413, 320] width 169 height 33
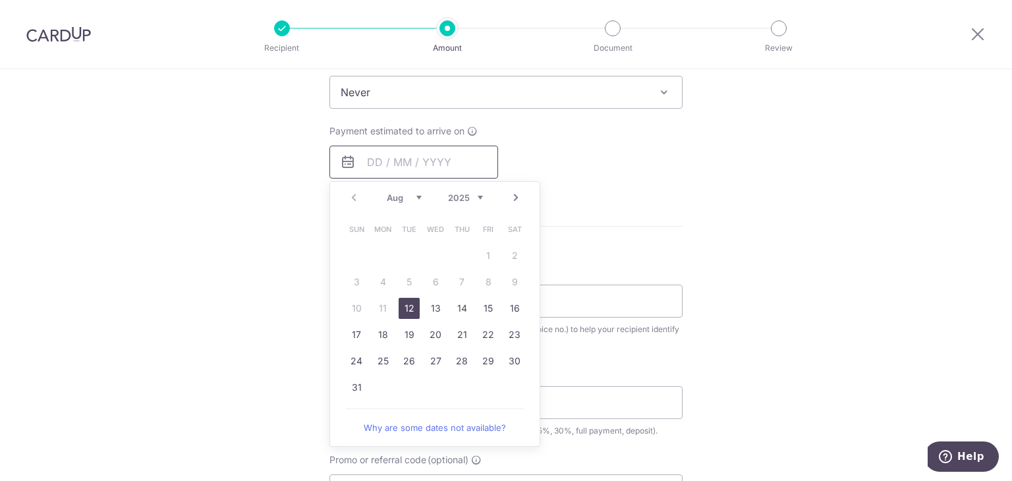
scroll to position [556, 0]
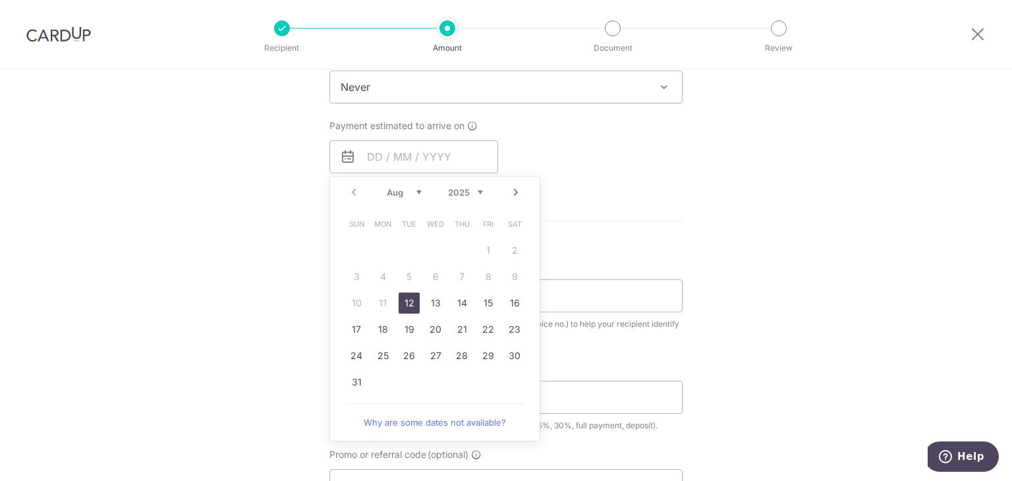
click at [402, 303] on link "12" at bounding box center [408, 302] width 21 height 21
type input "[DATE]"
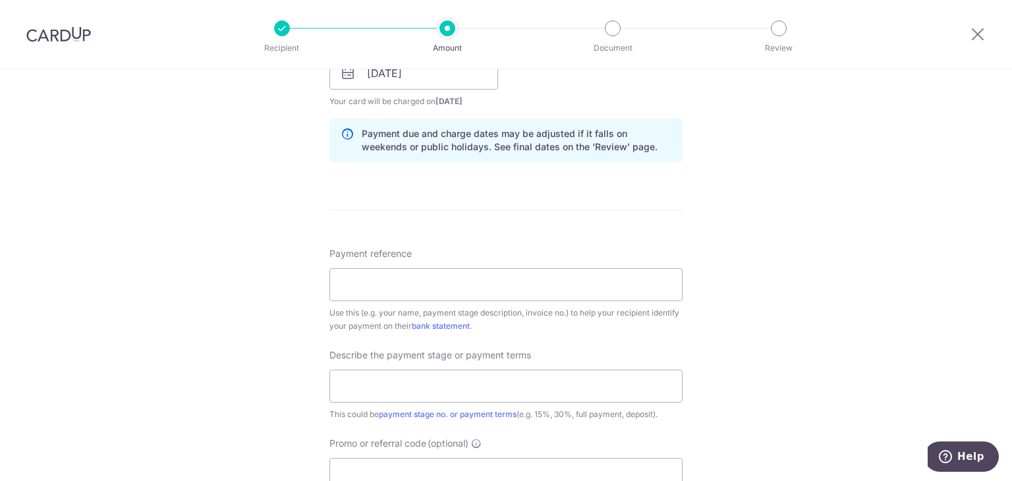
scroll to position [640, 0]
click at [591, 298] on input "Payment reference" at bounding box center [505, 283] width 353 height 33
click at [161, 235] on div "Tell us more about your payment Enter payment amount SGD 4,060.00 4060.00 Selec…" at bounding box center [506, 128] width 1012 height 1398
click at [344, 269] on input "Payment reference" at bounding box center [505, 283] width 353 height 33
paste input "INV/SG/25/07/004"
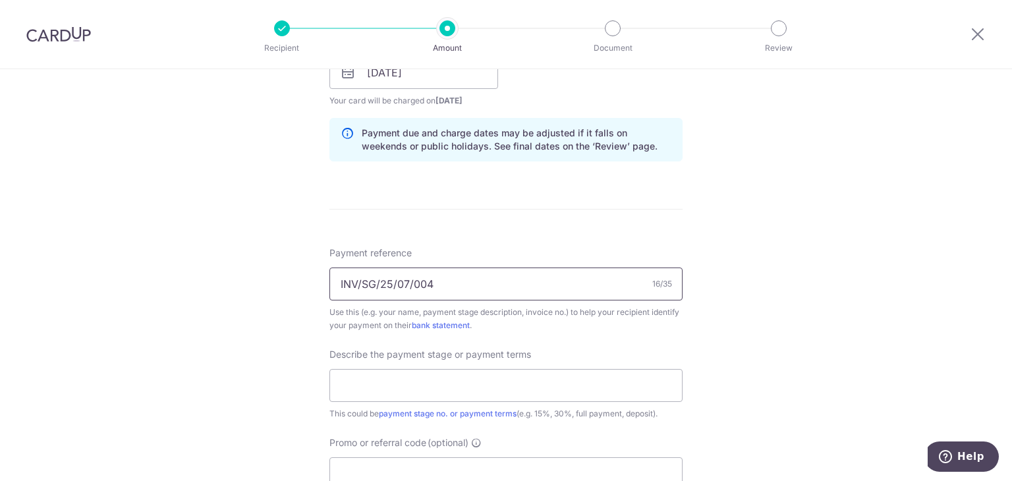
click at [360, 282] on input "INV/SG/25/07/004" at bounding box center [505, 283] width 353 height 33
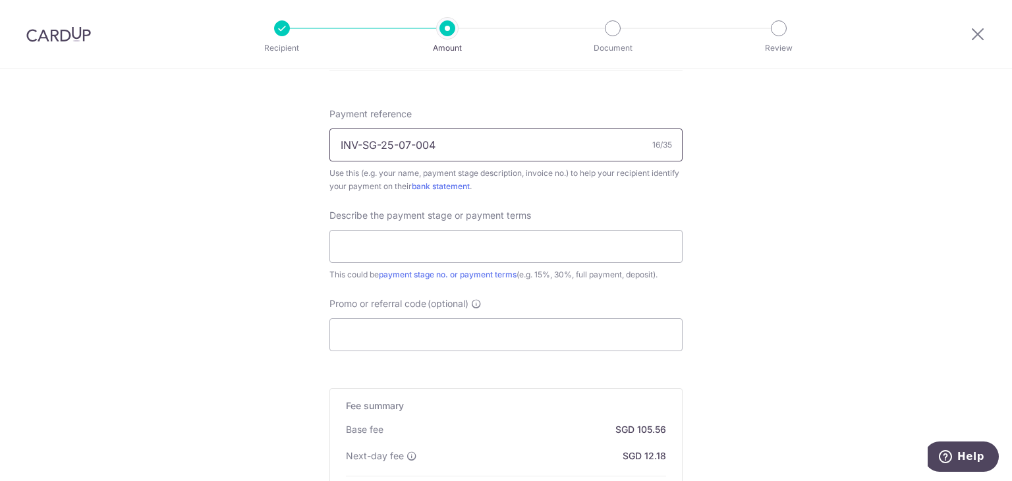
scroll to position [780, 0]
type input "INV-SG-25-07-004"
click at [367, 247] on input "text" at bounding box center [505, 245] width 353 height 33
type input "1"
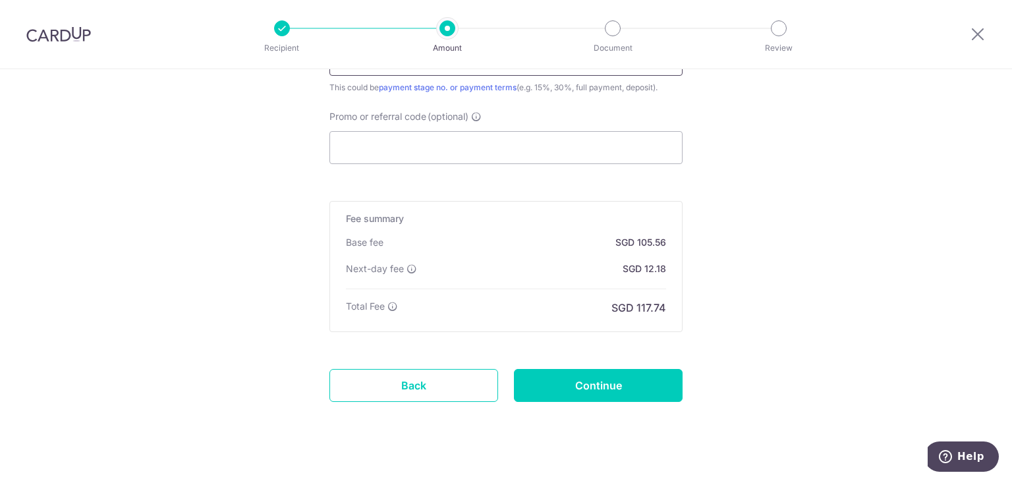
scroll to position [984, 0]
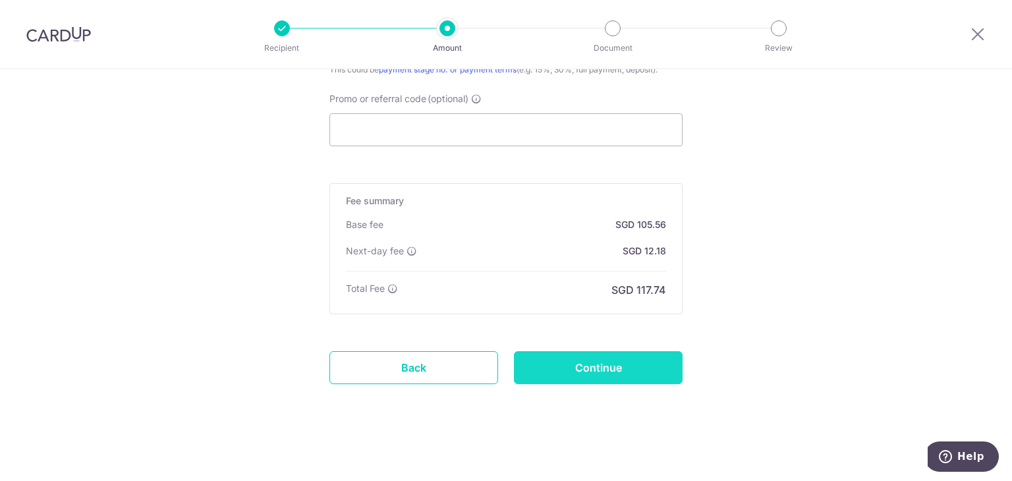
type input "full payment"
click at [593, 363] on input "Continue" at bounding box center [598, 367] width 169 height 33
type input "Create Schedule"
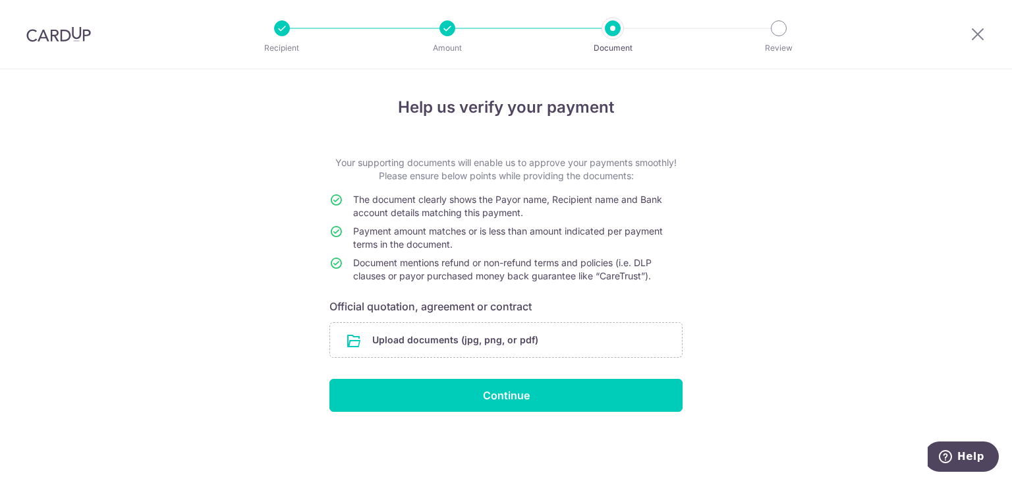
click at [514, 343] on input "file" at bounding box center [506, 340] width 352 height 34
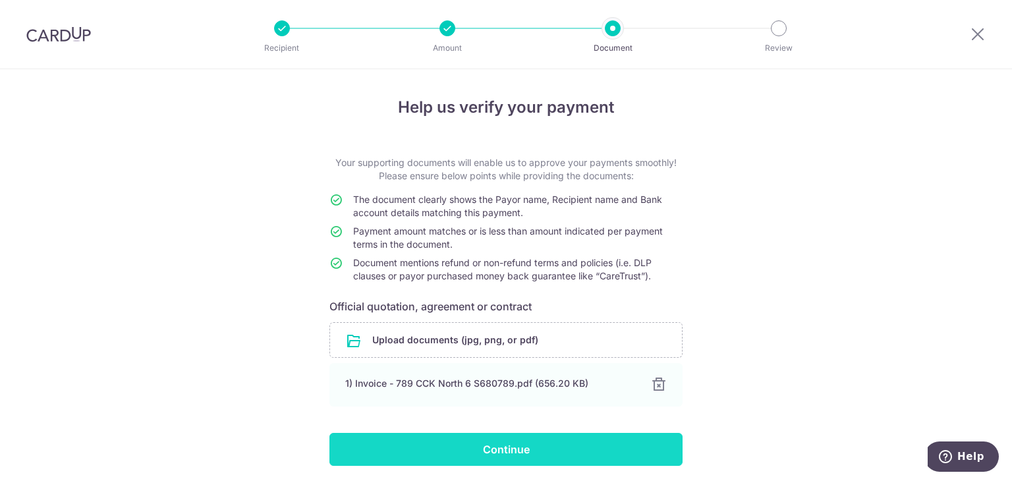
click at [491, 449] on input "Continue" at bounding box center [505, 449] width 353 height 33
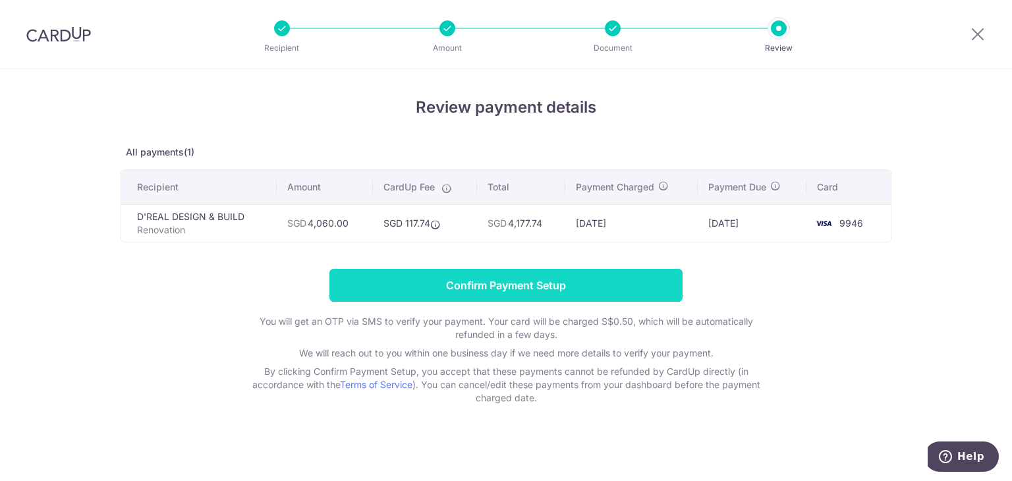
click at [648, 279] on input "Confirm Payment Setup" at bounding box center [505, 285] width 353 height 33
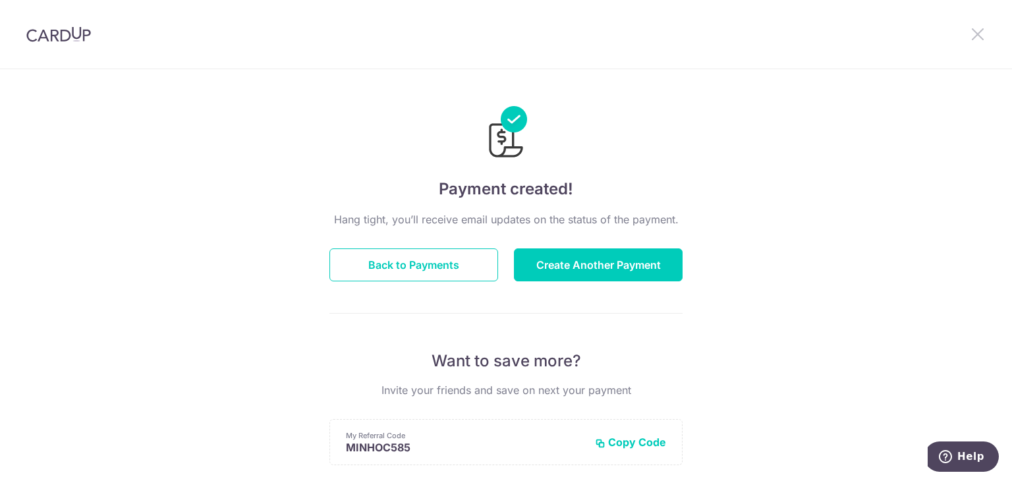
click at [980, 32] on icon at bounding box center [978, 34] width 16 height 16
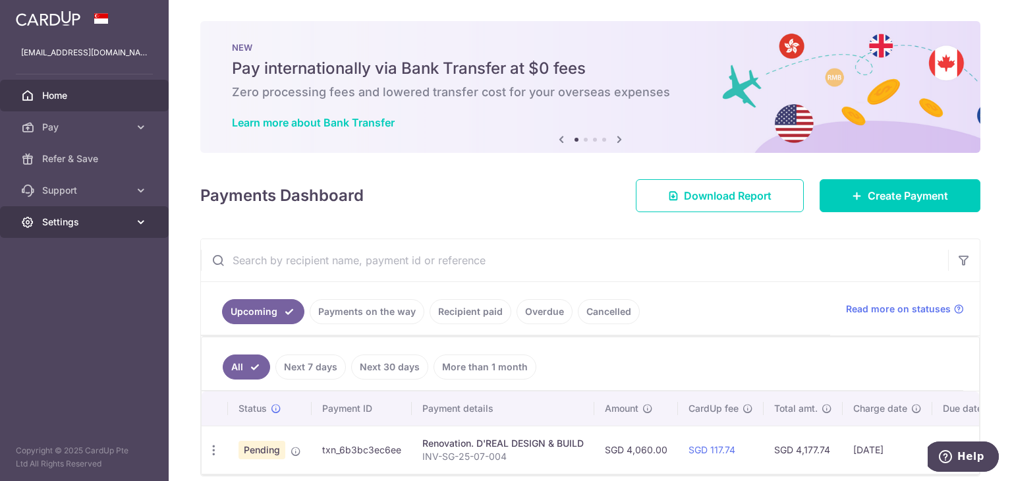
click at [144, 221] on icon at bounding box center [140, 221] width 13 height 13
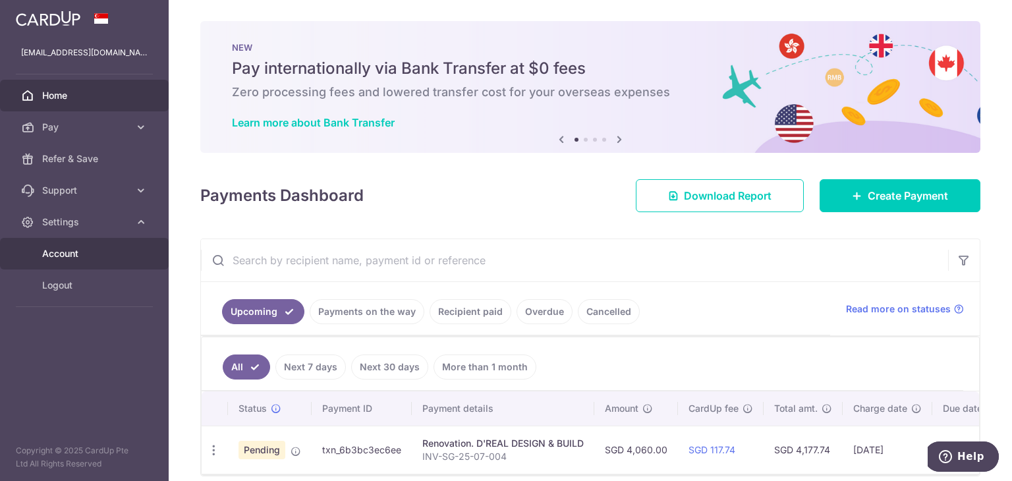
click at [105, 256] on span "Account" at bounding box center [85, 253] width 87 height 13
